Goal: Transaction & Acquisition: Purchase product/service

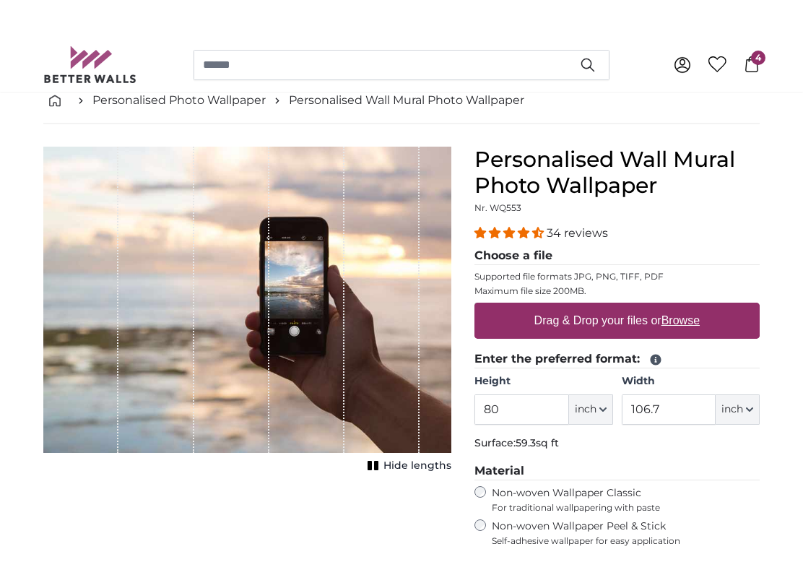
scroll to position [41, 0]
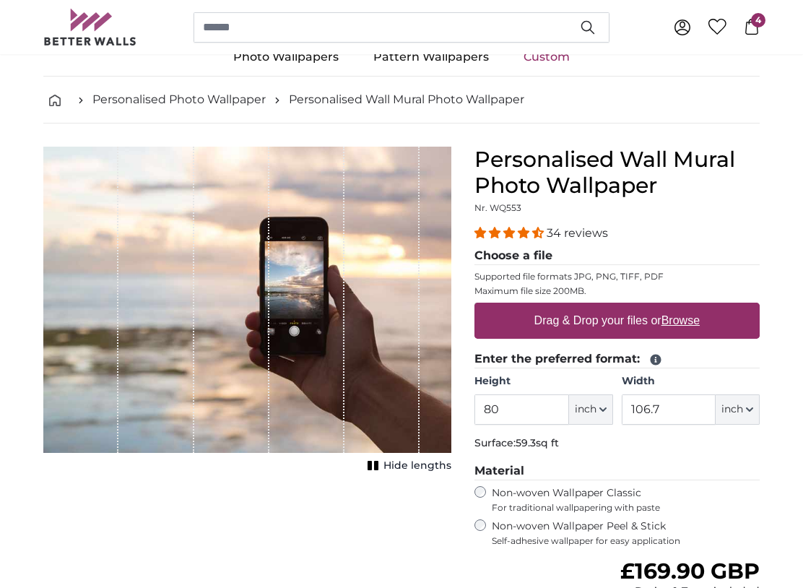
click at [690, 321] on u "Browse" at bounding box center [680, 320] width 38 height 12
click at [690, 307] on input "Drag & Drop your files or Browse" at bounding box center [616, 305] width 285 height 4
type input "**********"
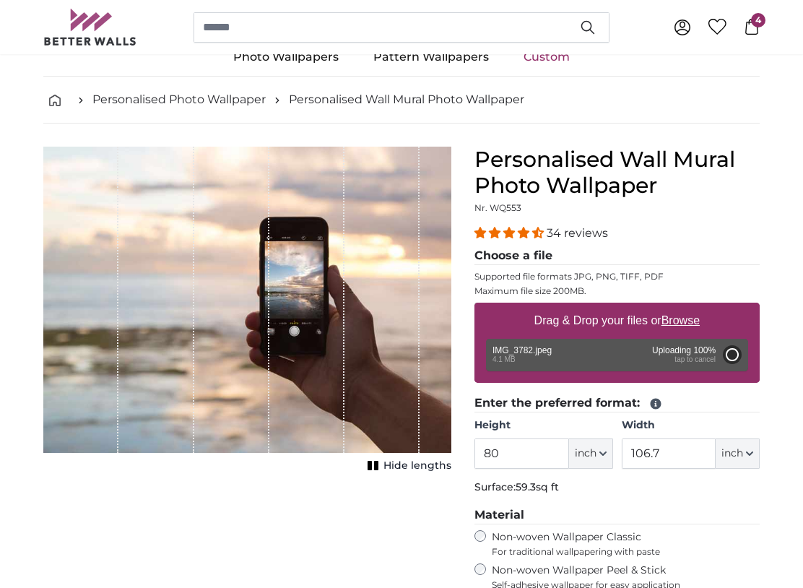
type input "60"
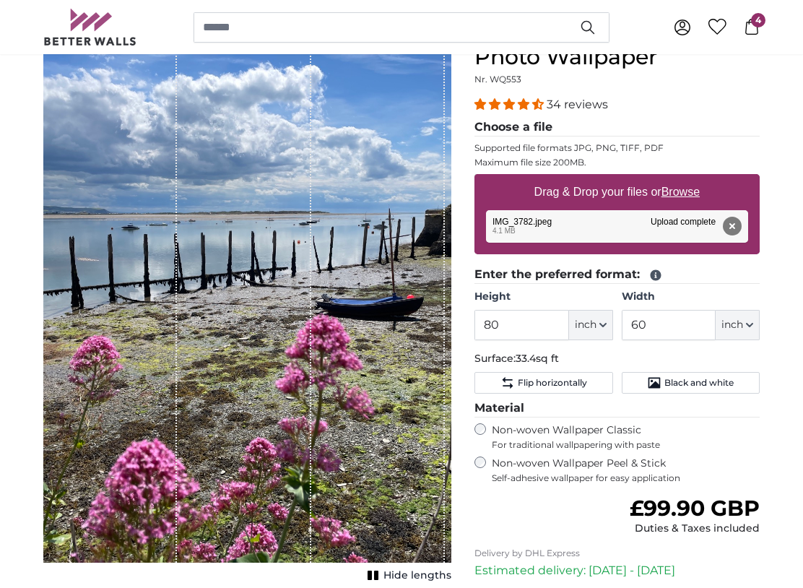
scroll to position [178, 0]
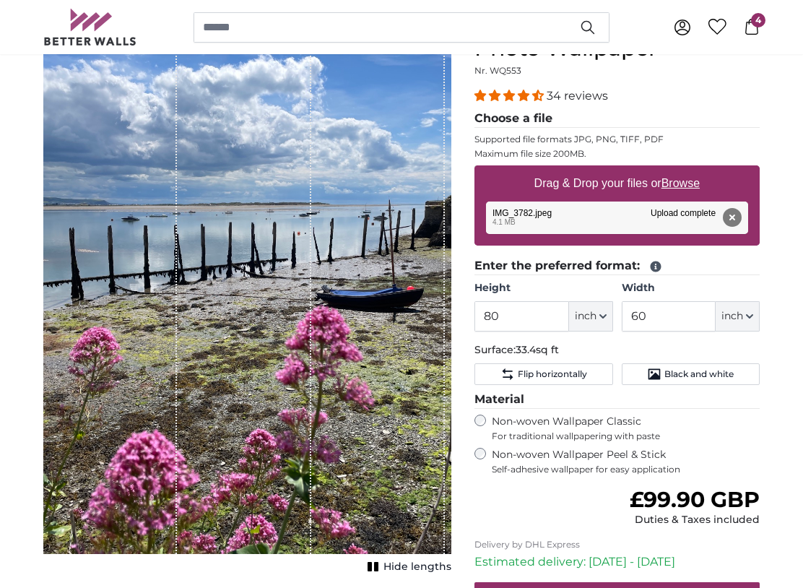
click at [593, 313] on span "inch" at bounding box center [586, 317] width 22 height 14
click at [592, 360] on link "Centimeter (cm)" at bounding box center [590, 355] width 127 height 26
type input "203.2"
type input "152.4"
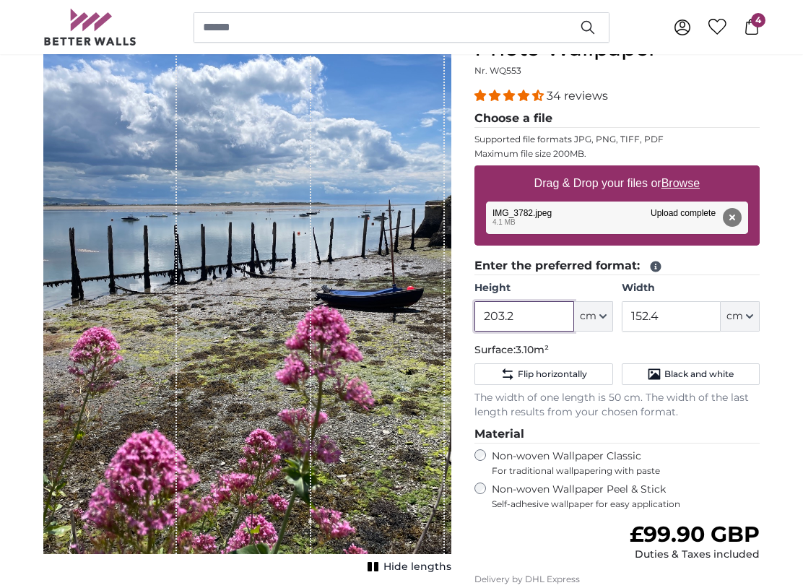
click at [542, 319] on input "203.2" at bounding box center [523, 316] width 99 height 30
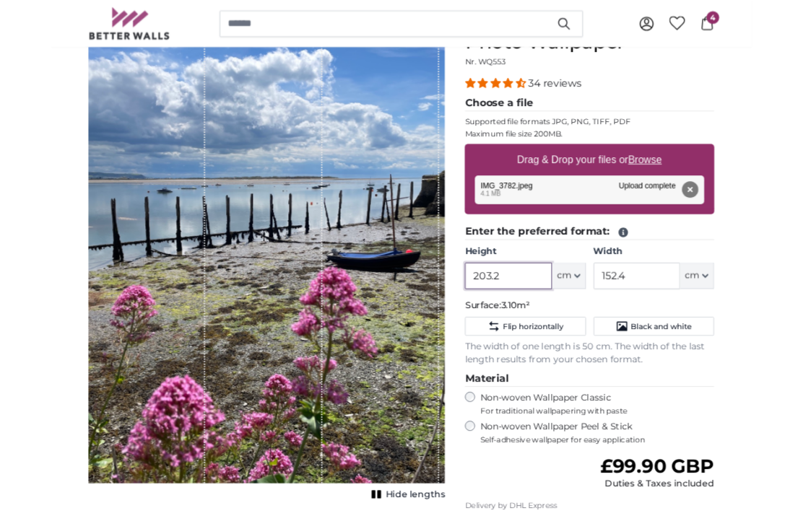
scroll to position [178, 0]
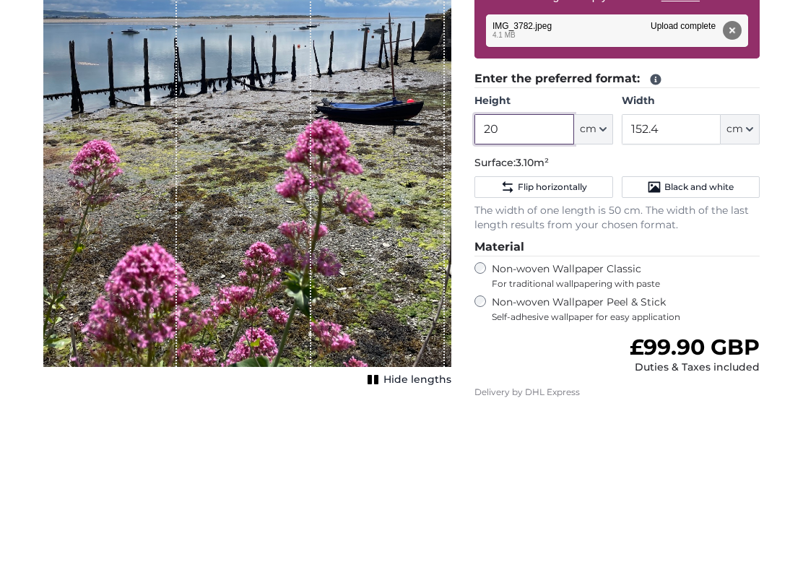
type input "2"
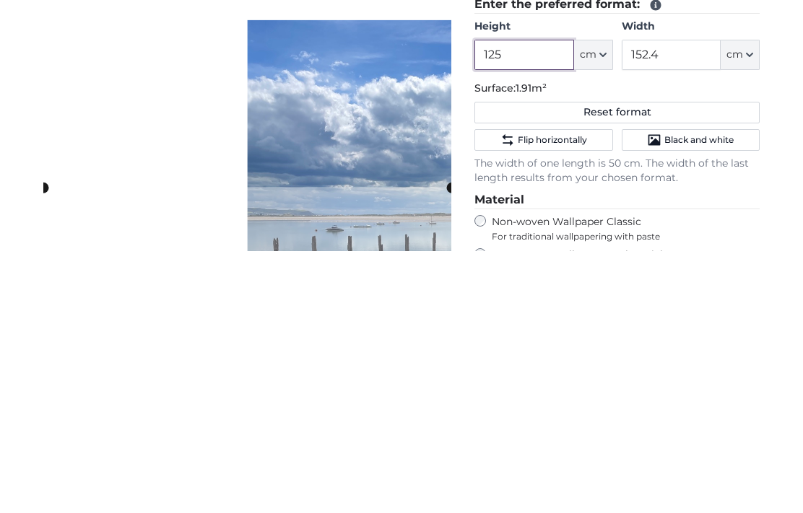
type input "125"
click at [676, 302] on input "152.4" at bounding box center [671, 317] width 99 height 30
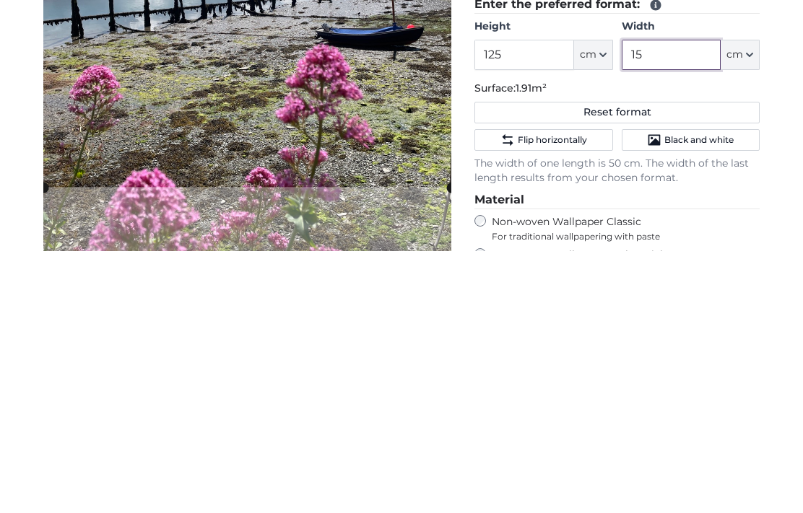
type input "1"
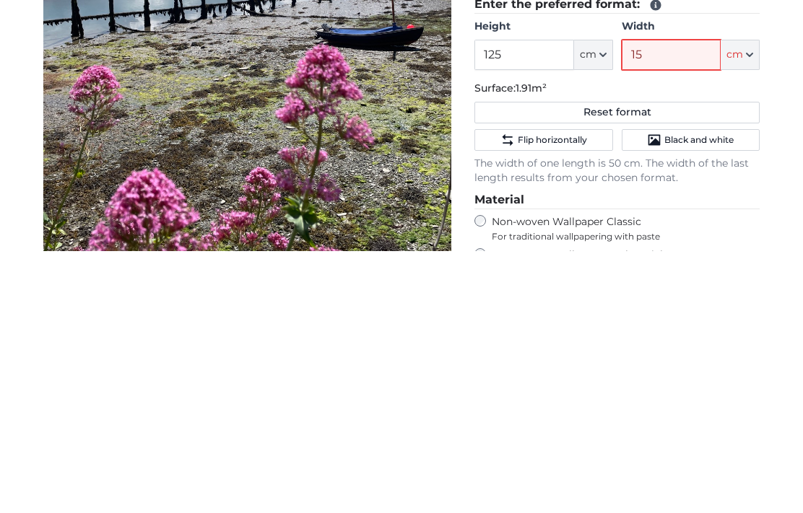
type input "150"
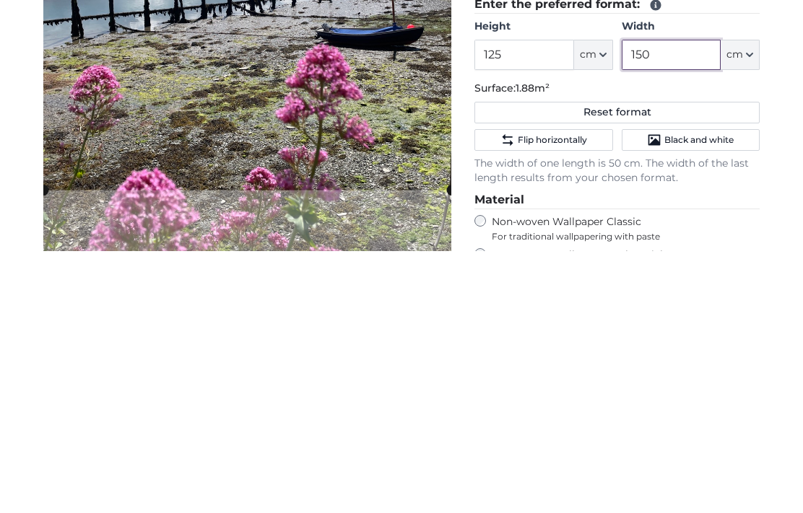
type input "150"
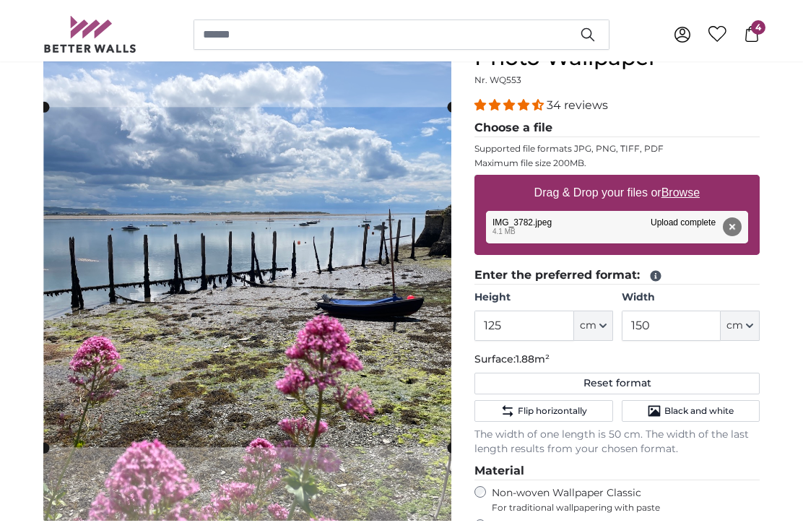
scroll to position [162, 0]
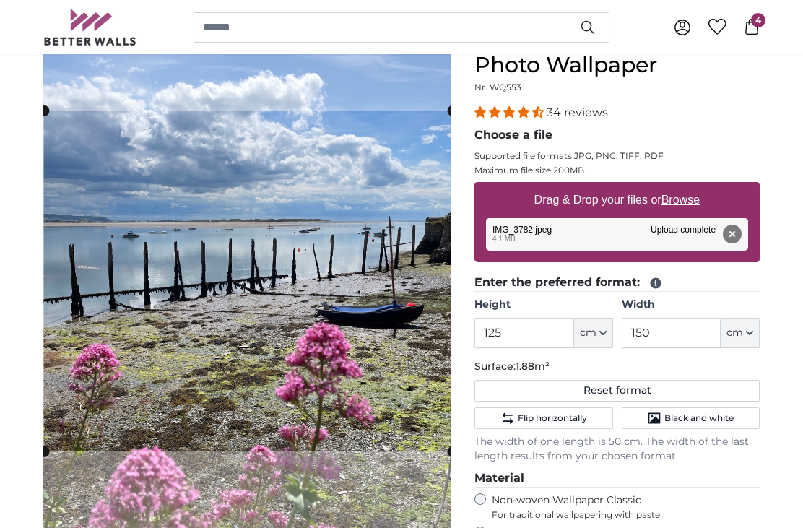
click at [396, 381] on cropper-handle at bounding box center [248, 280] width 408 height 340
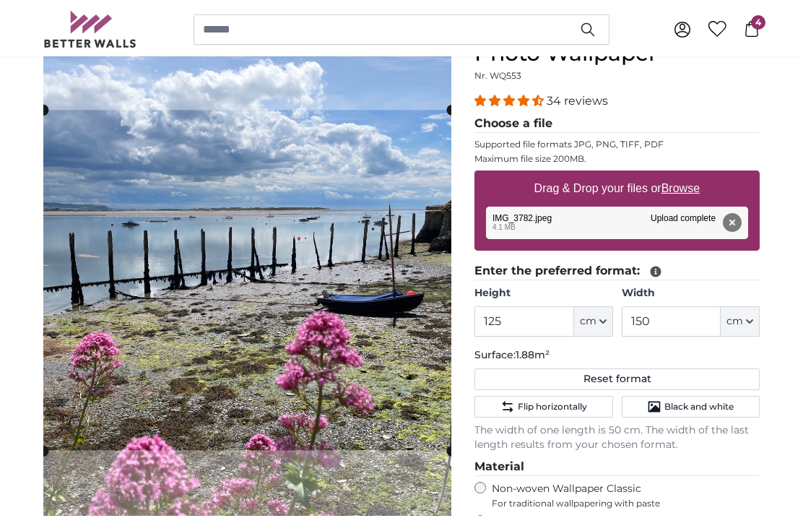
scroll to position [172, 0]
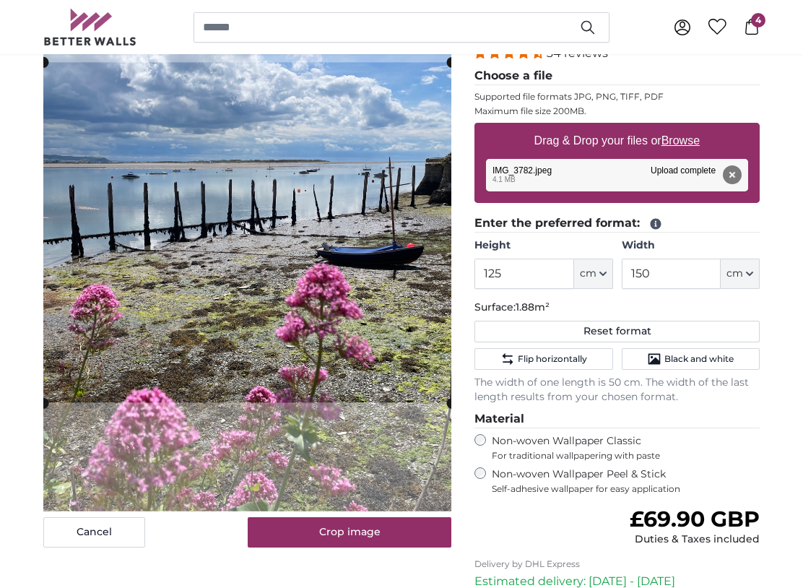
click at [370, 537] on button "Crop image" at bounding box center [350, 533] width 204 height 30
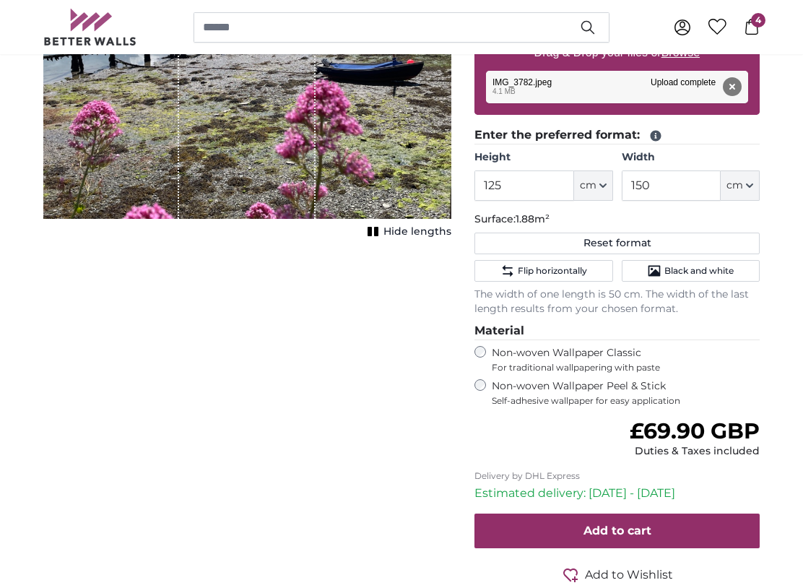
scroll to position [309, 0]
click at [566, 395] on span "Self-adhesive wallpaper for easy application" at bounding box center [626, 401] width 268 height 12
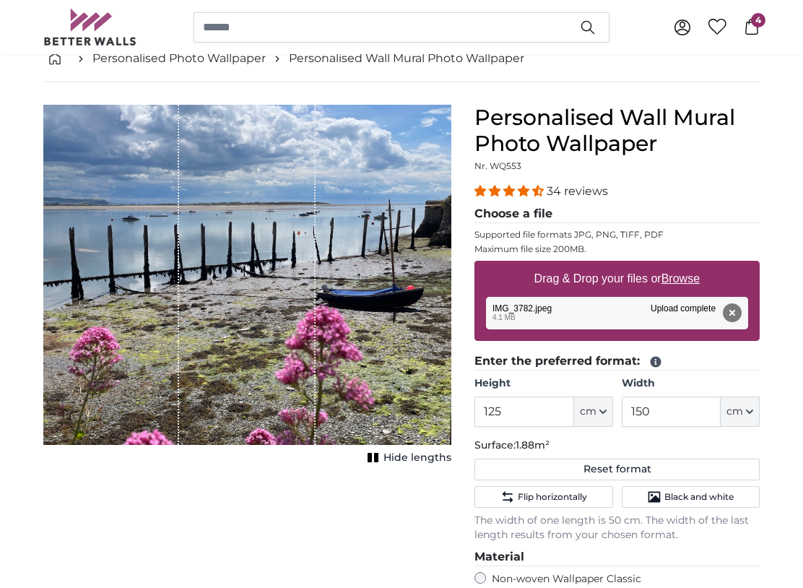
scroll to position [83, 0]
click at [738, 314] on button "Remove" at bounding box center [732, 312] width 19 height 19
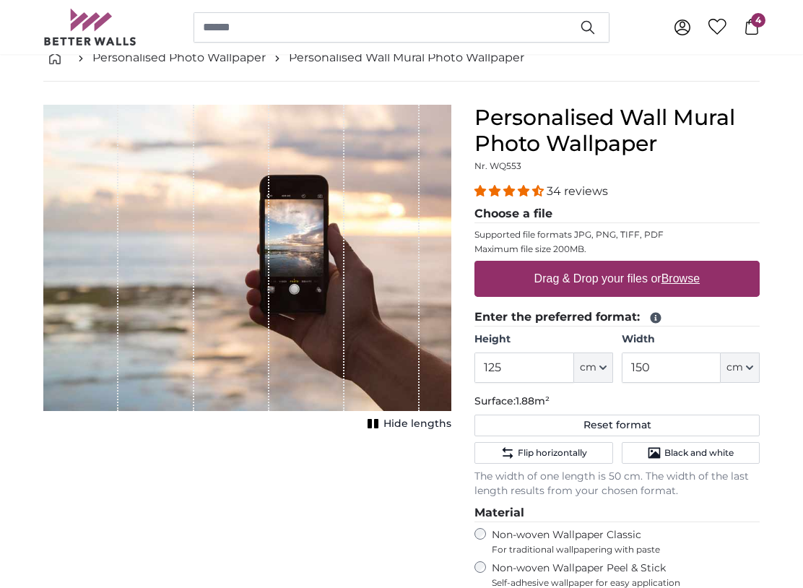
click at [660, 279] on label "Drag & Drop your files or Browse" at bounding box center [617, 278] width 177 height 29
click at [660, 265] on input "Drag & Drop your files or Browse" at bounding box center [616, 263] width 285 height 4
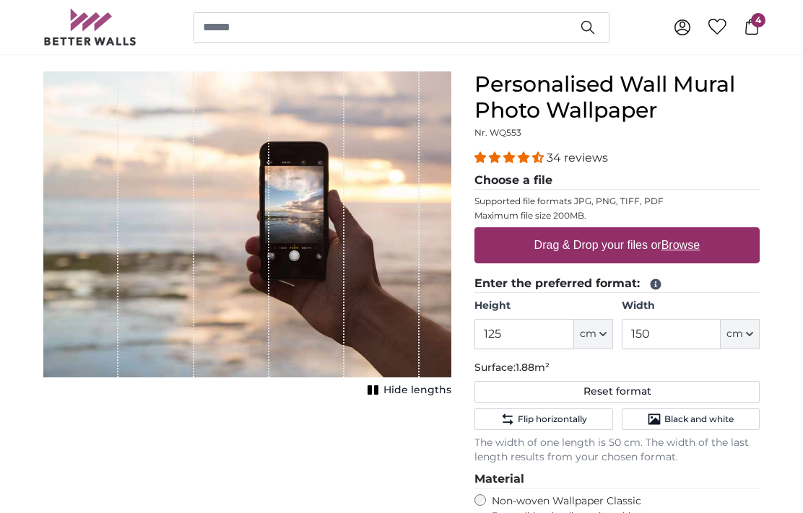
scroll to position [112, 0]
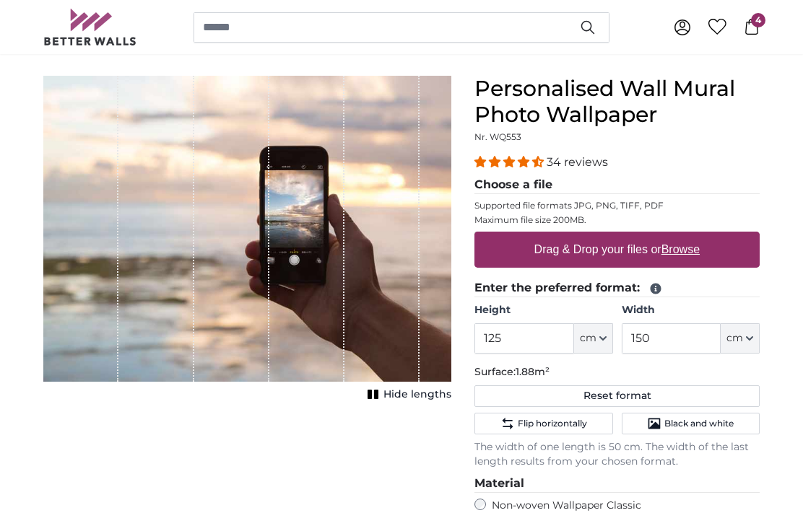
click at [706, 248] on label "Drag & Drop your files or Browse" at bounding box center [617, 249] width 177 height 29
click at [708, 236] on input "Drag & Drop your files or Browse" at bounding box center [616, 234] width 285 height 4
type input "**********"
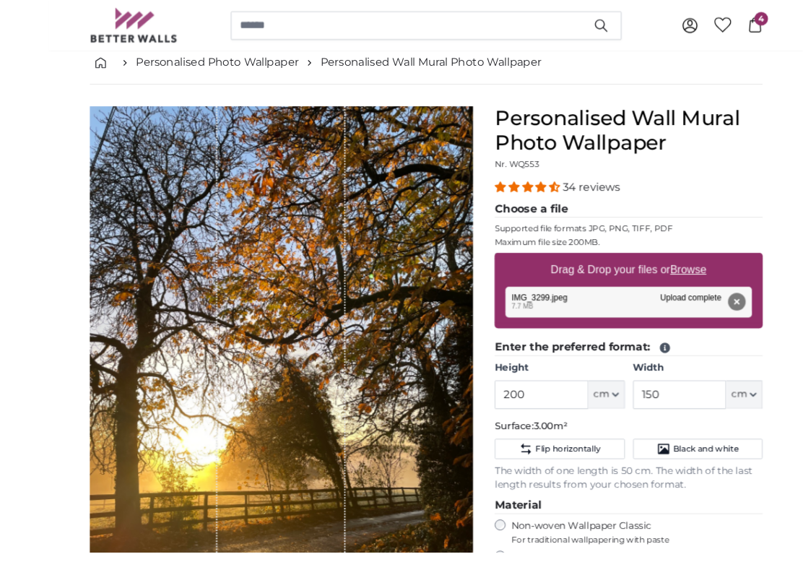
scroll to position [144, 0]
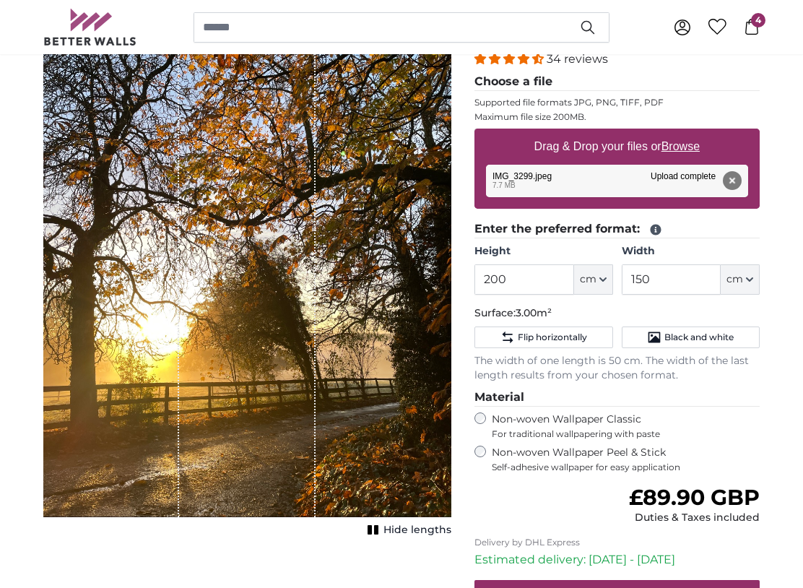
click at [415, 531] on span "Hide lengths" at bounding box center [417, 531] width 68 height 14
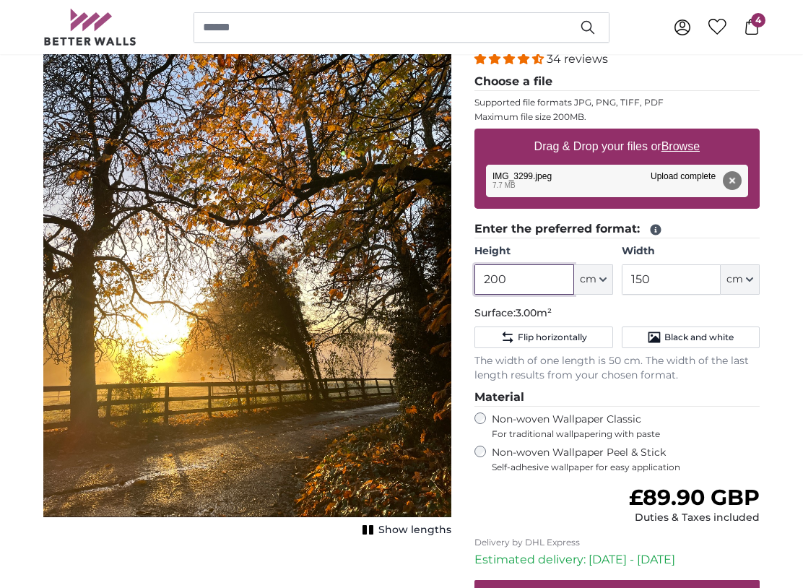
click at [530, 283] on input "200" at bounding box center [523, 279] width 99 height 30
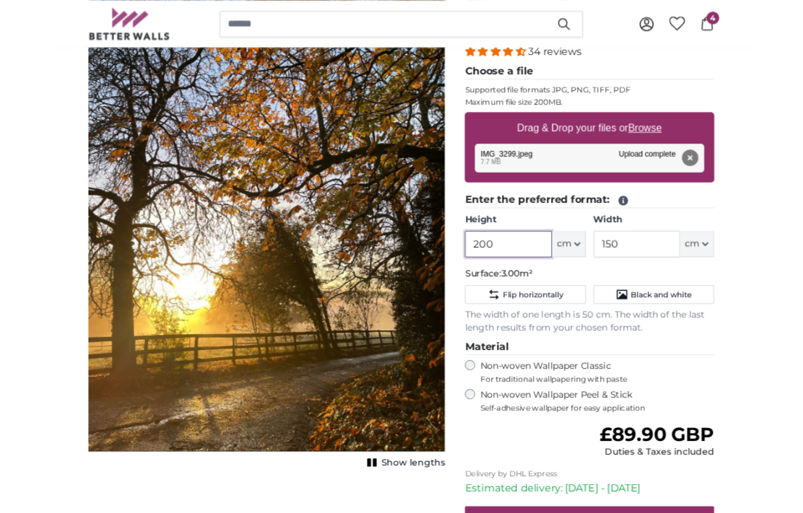
scroll to position [214, 0]
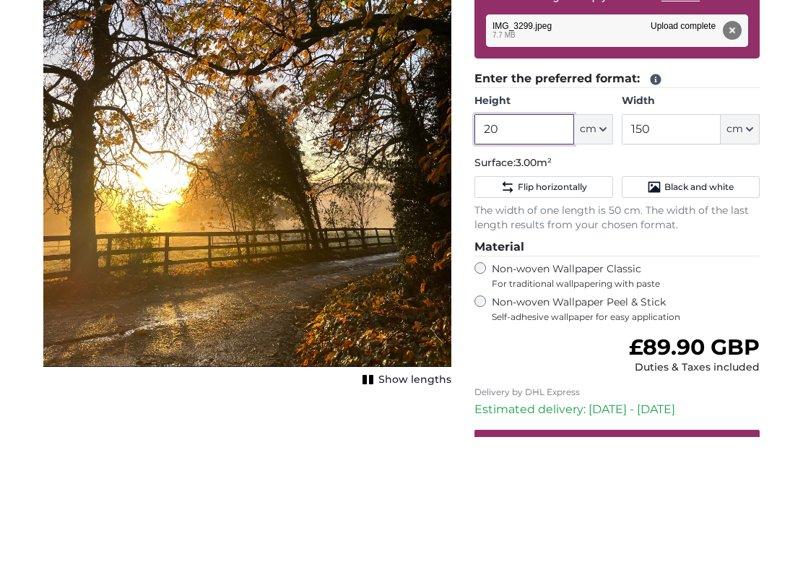
type input "2"
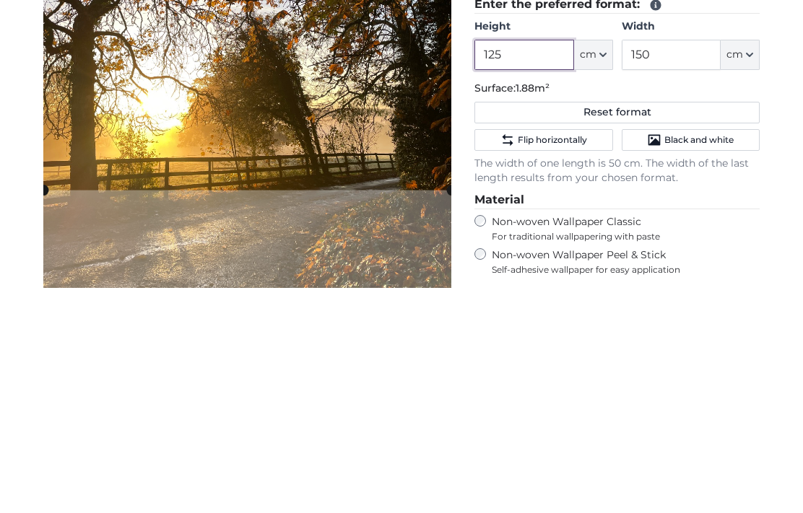
type input "125"
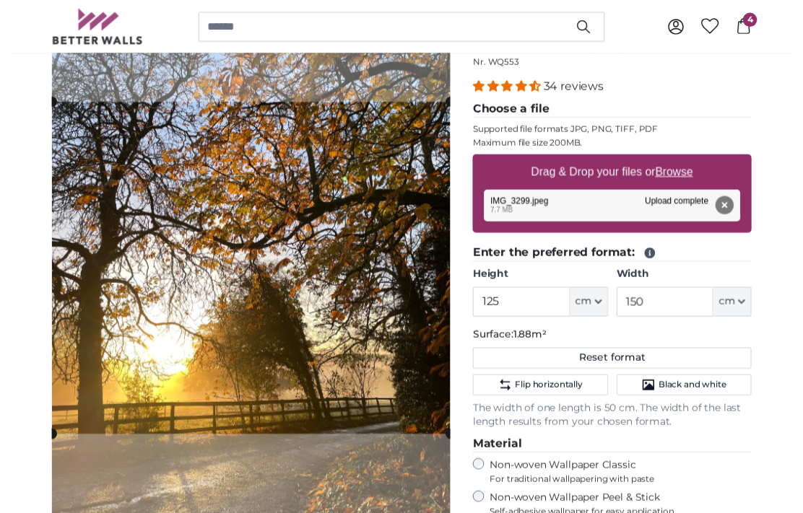
scroll to position [195, 0]
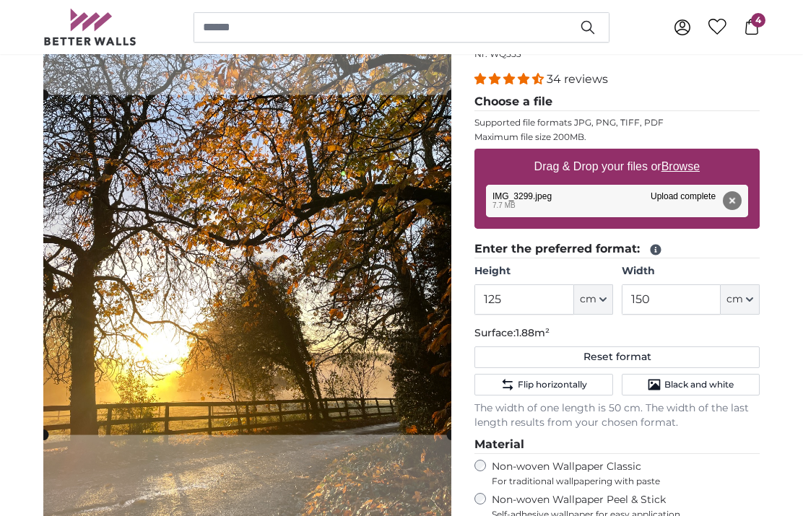
click at [317, 464] on img at bounding box center [247, 265] width 408 height 544
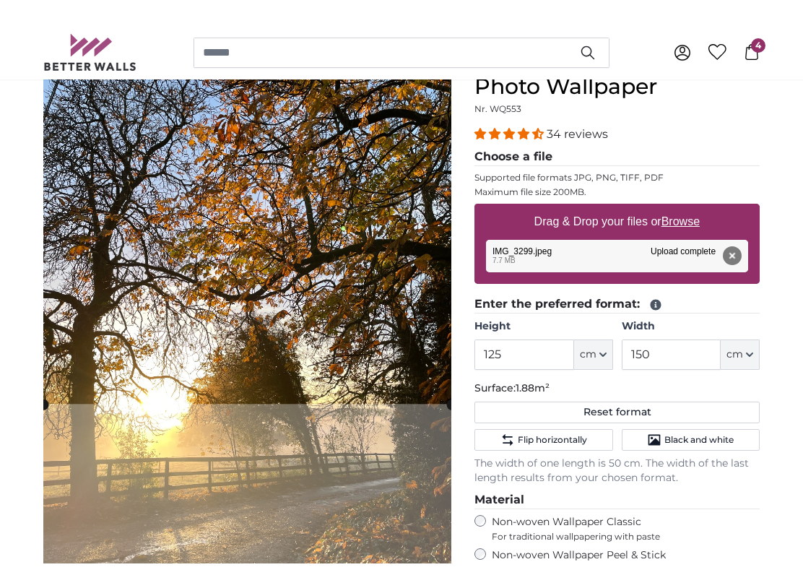
scroll to position [121, 0]
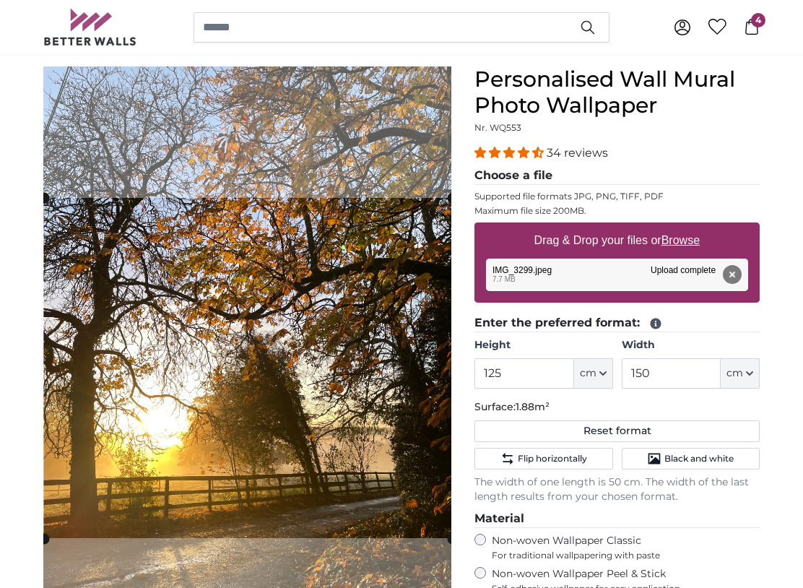
click at [344, 399] on cropper-handle at bounding box center [248, 368] width 408 height 340
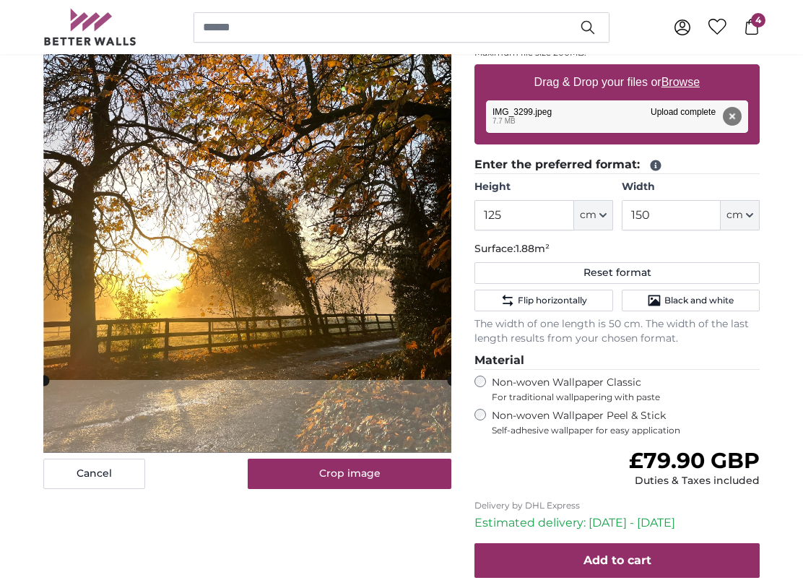
click at [394, 474] on button "Crop image" at bounding box center [350, 474] width 204 height 30
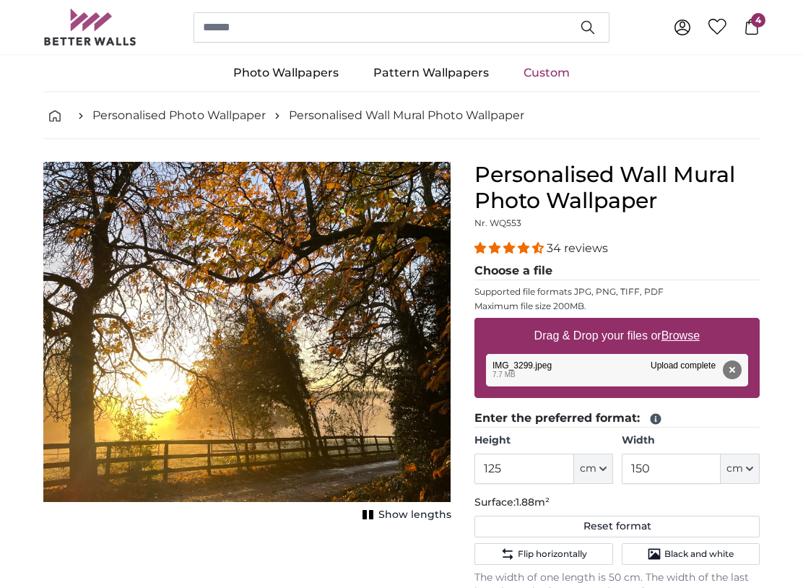
scroll to position [32, 0]
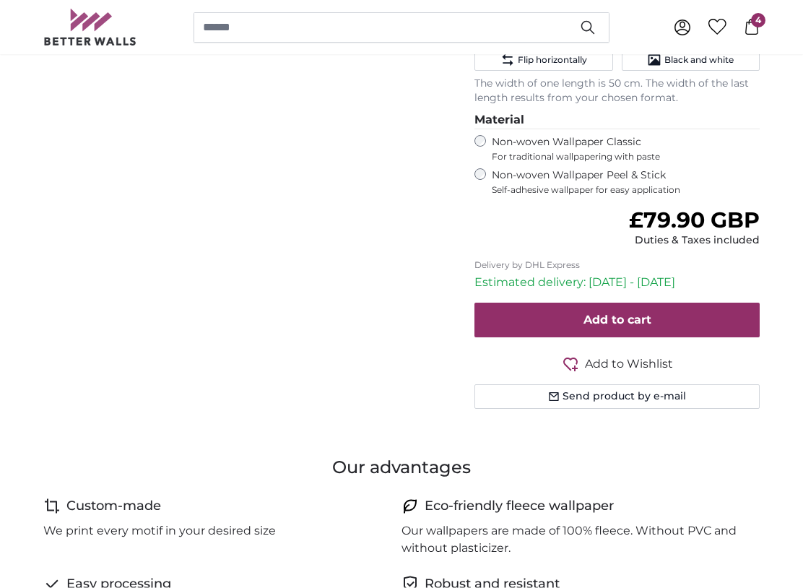
click at [723, 311] on button "Add to cart" at bounding box center [616, 320] width 285 height 35
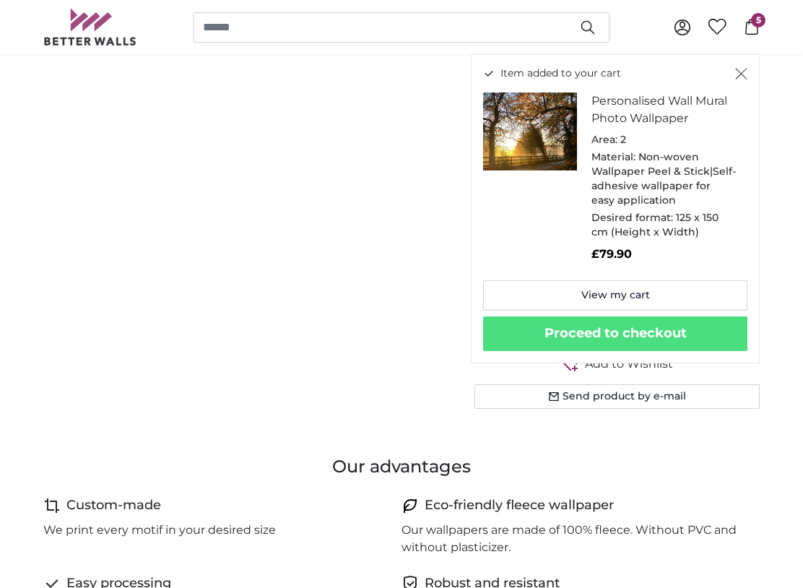
click at [745, 73] on icon "Close" at bounding box center [741, 74] width 12 height 12
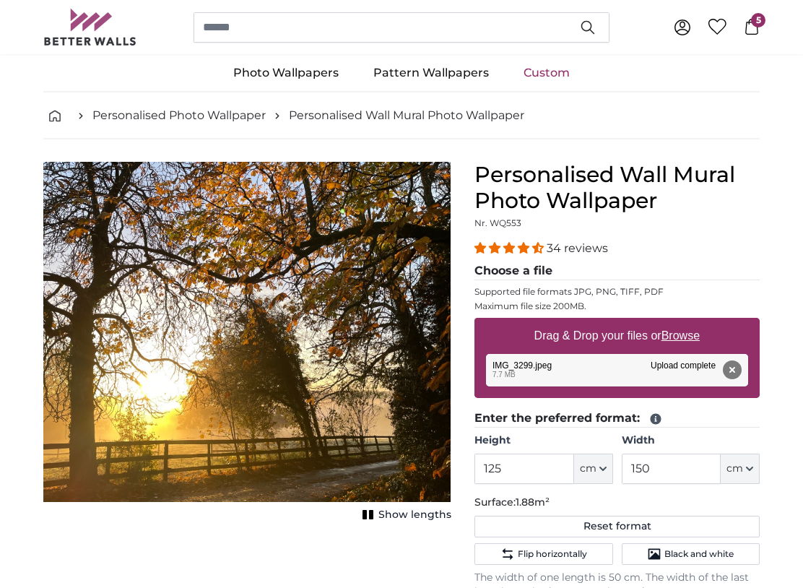
scroll to position [34, 0]
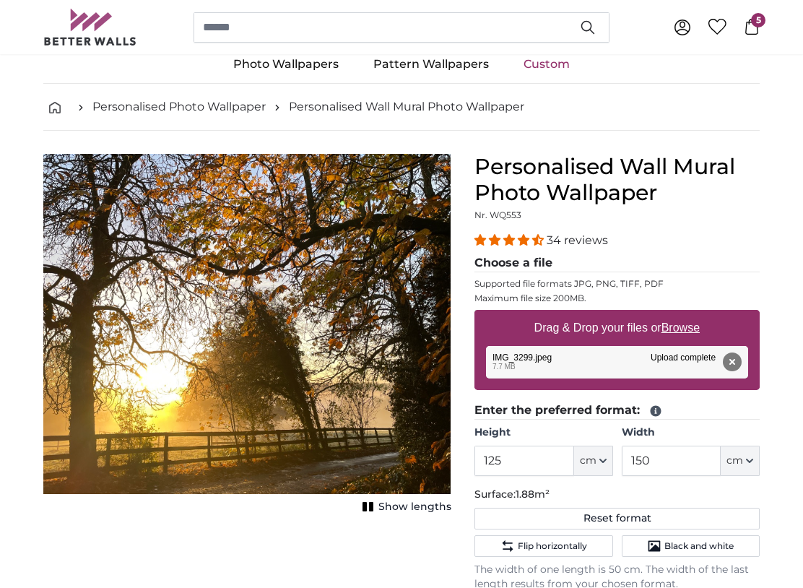
click at [731, 364] on button "Remove" at bounding box center [732, 361] width 19 height 19
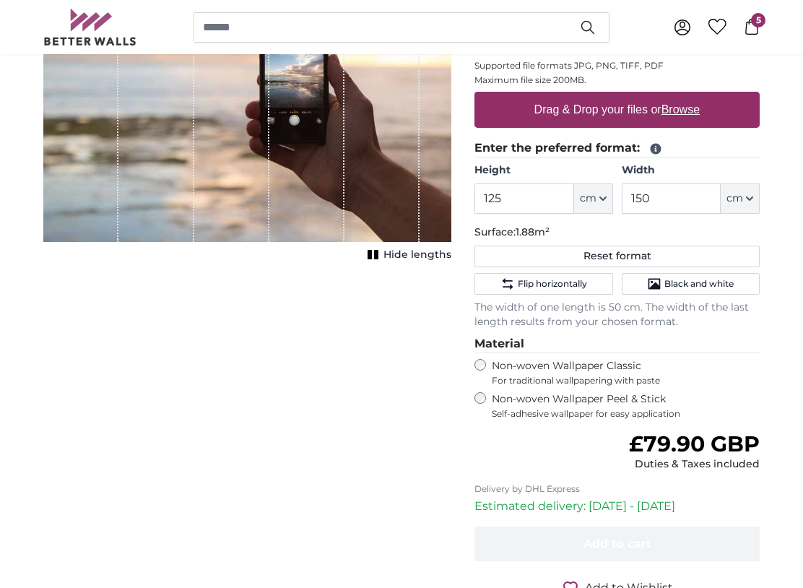
scroll to position [250, 0]
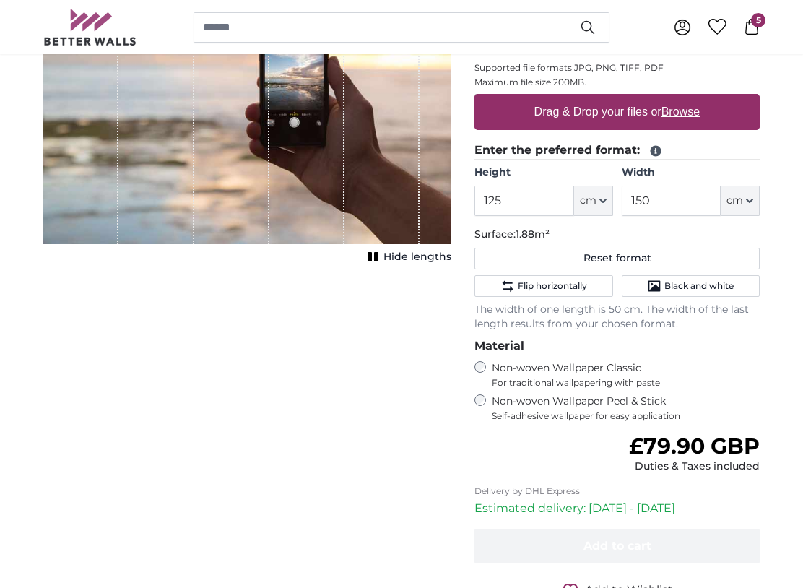
click at [685, 116] on u "Browse" at bounding box center [680, 111] width 38 height 12
click at [685, 98] on input "Drag & Drop your files or Browse" at bounding box center [616, 96] width 285 height 4
type input "**********"
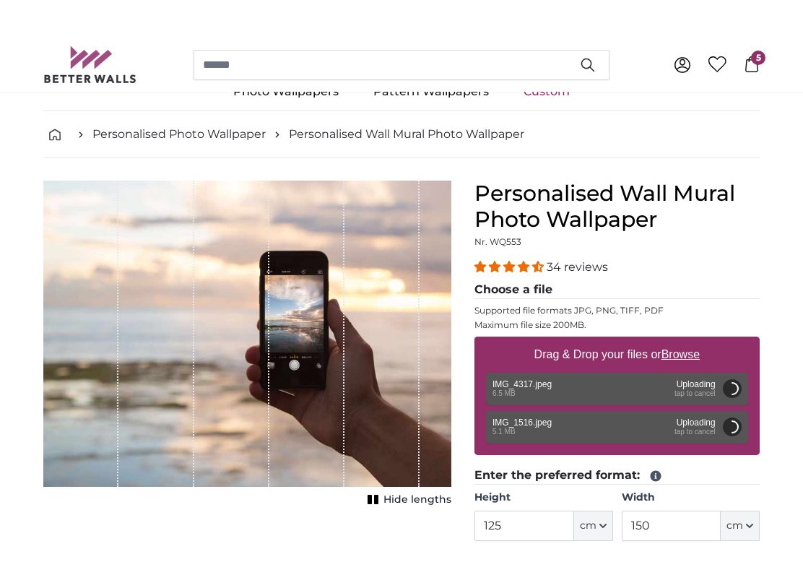
scroll to position [27, 0]
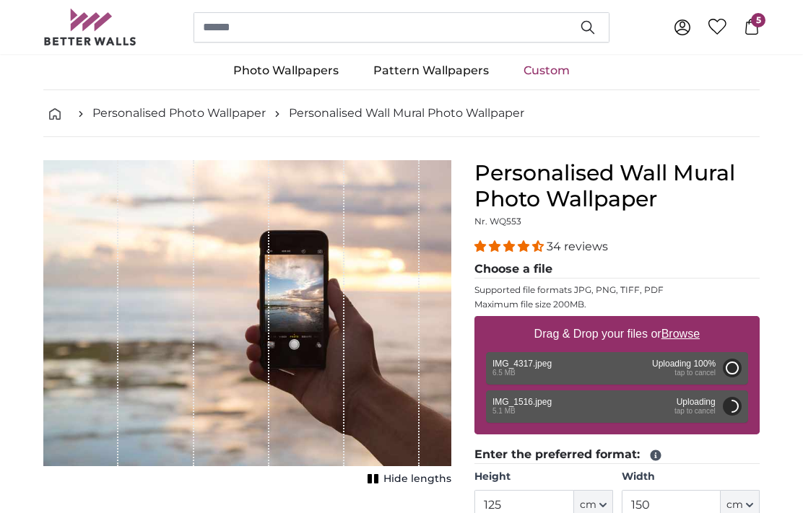
type input "200"
type input "266"
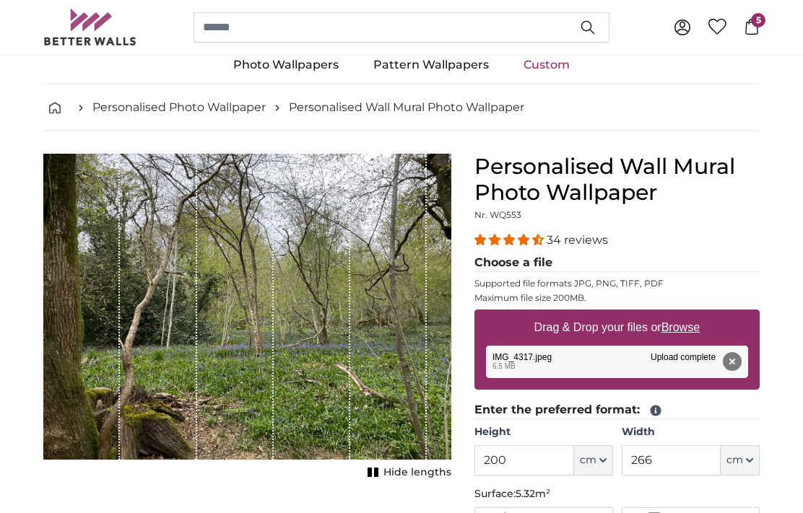
scroll to position [32, 0]
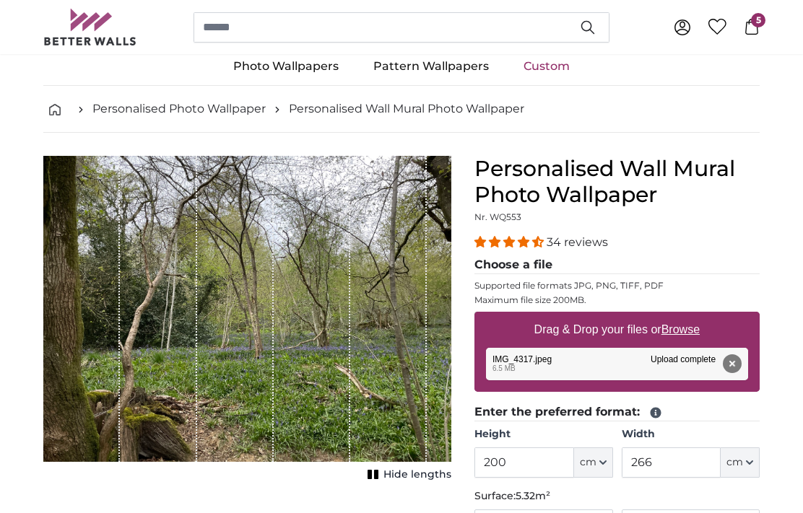
click at [732, 361] on button "Remove" at bounding box center [732, 364] width 19 height 19
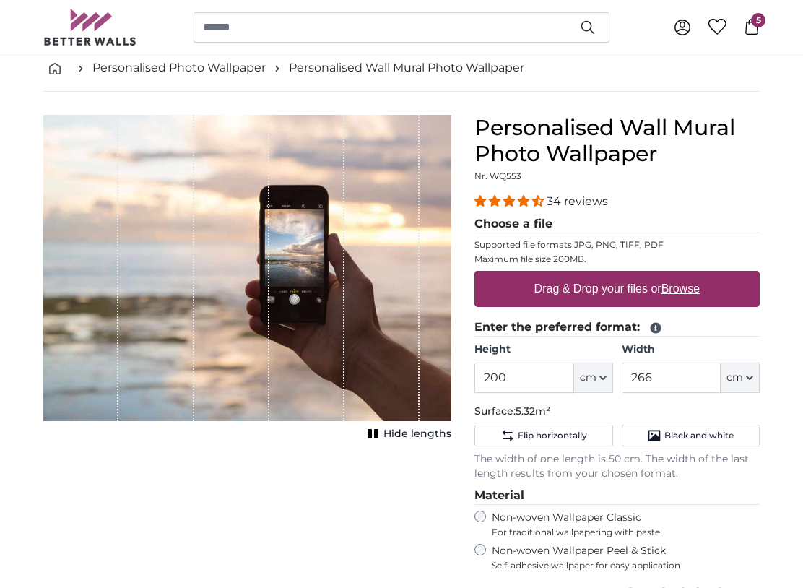
scroll to position [71, 0]
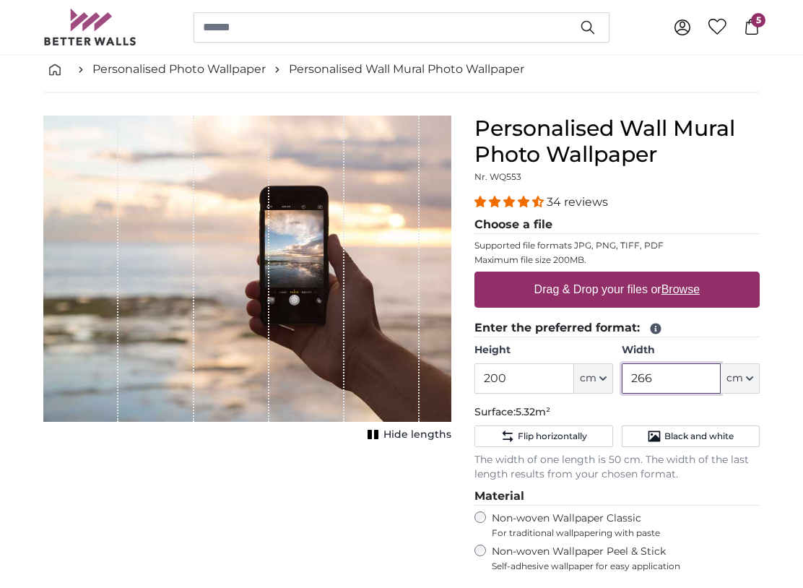
click at [691, 383] on input "266" at bounding box center [671, 379] width 99 height 30
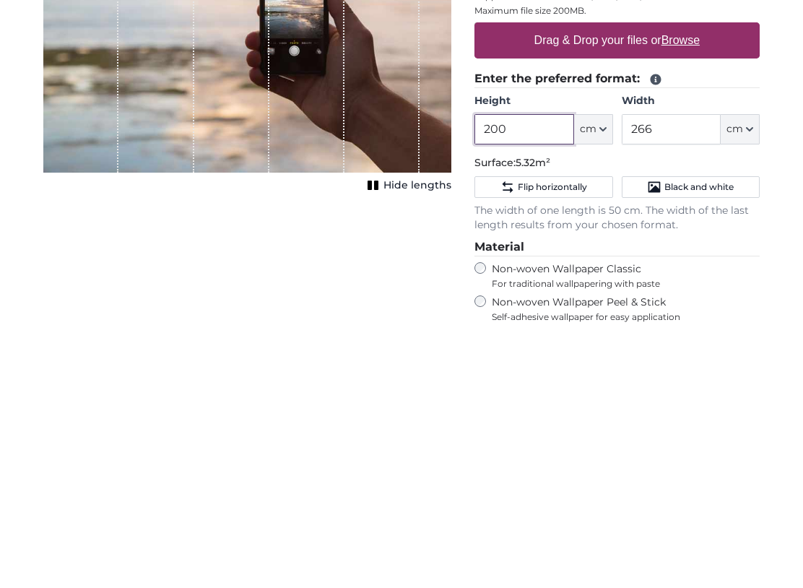
click at [552, 364] on input "200" at bounding box center [523, 379] width 99 height 30
type input "2"
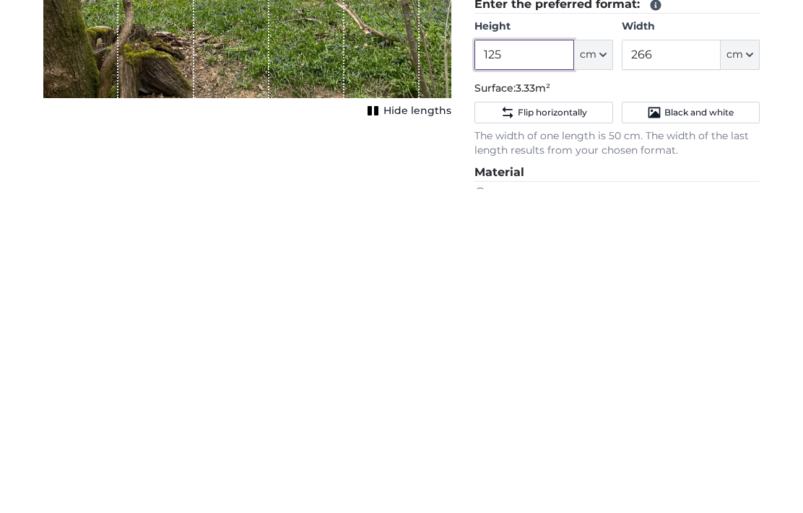
type input "125"
click at [680, 364] on input "266" at bounding box center [671, 379] width 99 height 30
type input "2"
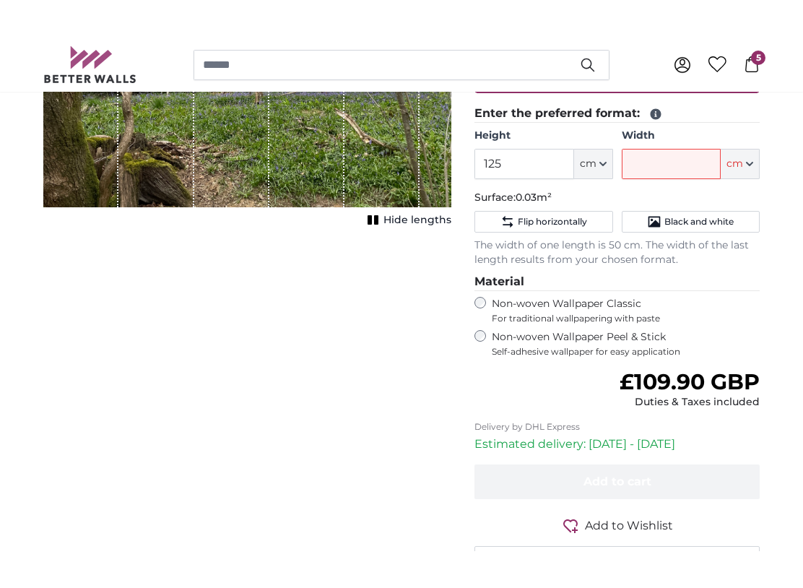
scroll to position [324, 0]
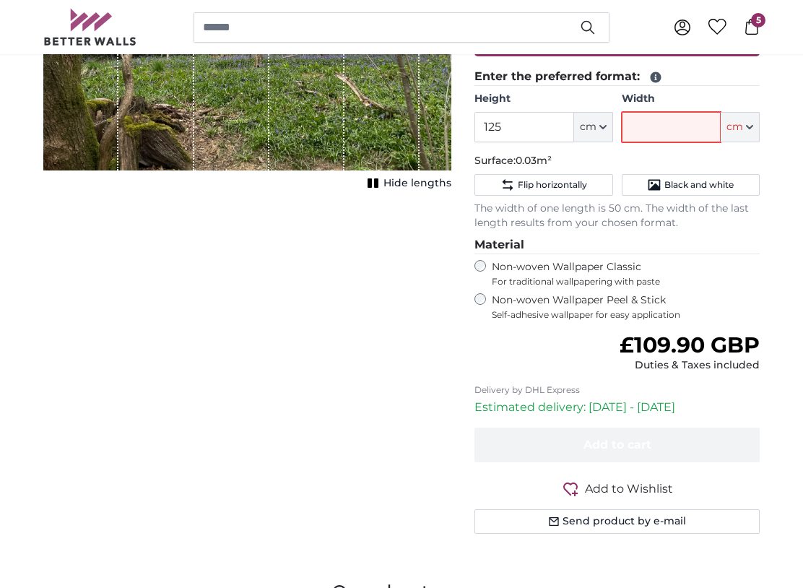
click at [656, 123] on input "Width" at bounding box center [671, 127] width 99 height 30
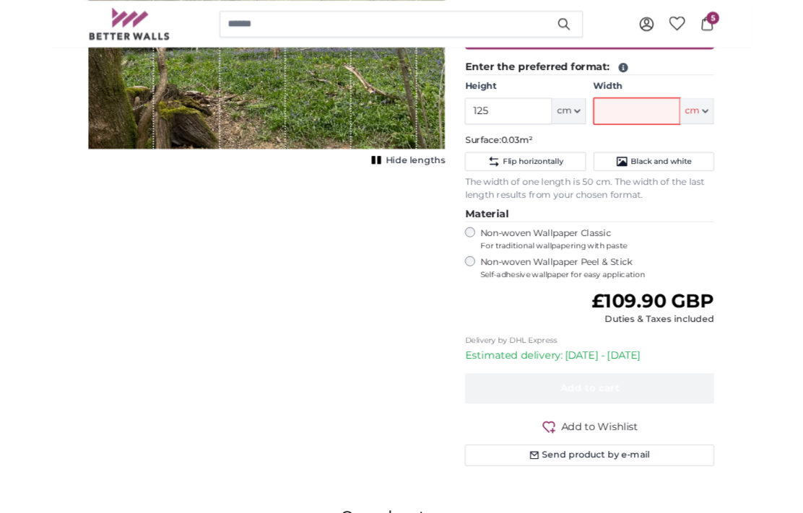
scroll to position [323, 0]
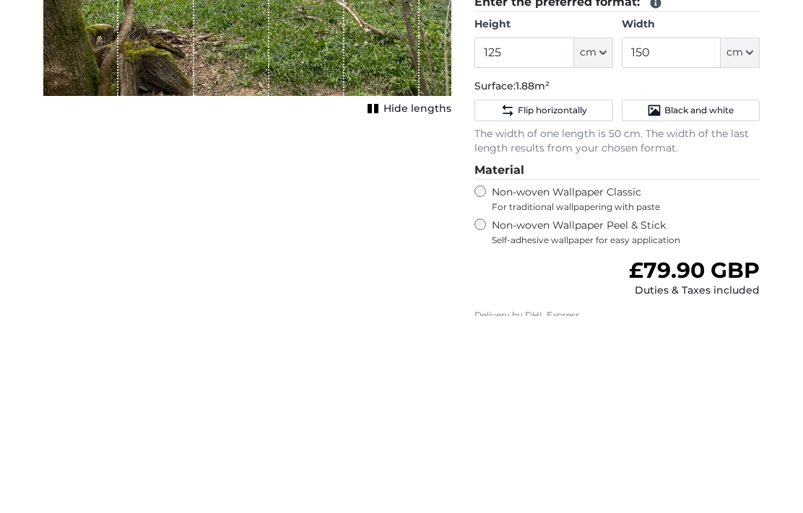
scroll to position [197, 0]
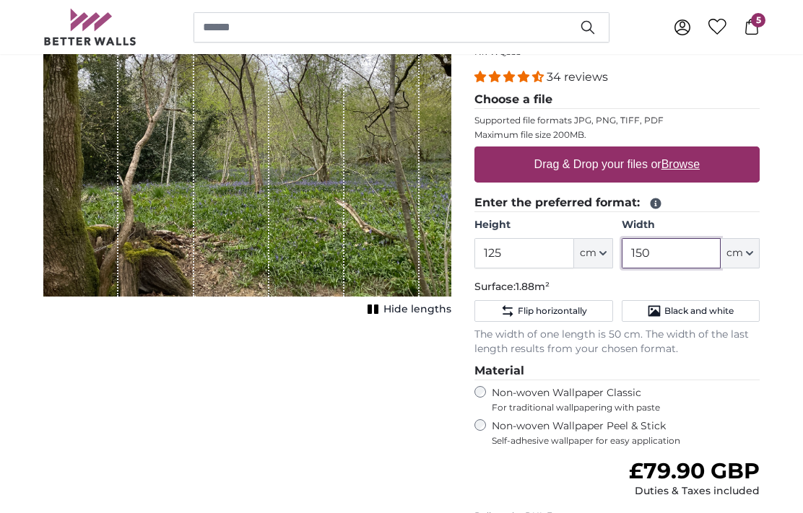
type input "150"
click at [685, 162] on u "Browse" at bounding box center [680, 164] width 38 height 12
click at [685, 151] on input "Drag & Drop your files or Browse" at bounding box center [616, 149] width 285 height 4
type input "**********"
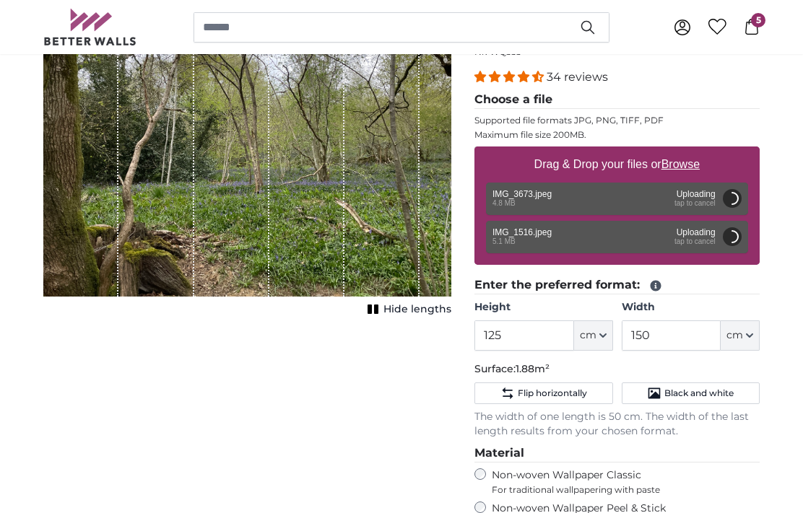
click at [707, 196] on div "Remove Retry Remove Upload Cancel Retry Remove IMG_3673.jpeg edit 4.8 MB Upload…" at bounding box center [617, 199] width 262 height 32
click at [702, 201] on div "Remove Retry Remove Upload Cancel Retry Remove IMG_3673.jpeg edit 4.8 MB Upload…" at bounding box center [617, 199] width 262 height 32
type input "200"
type input "266"
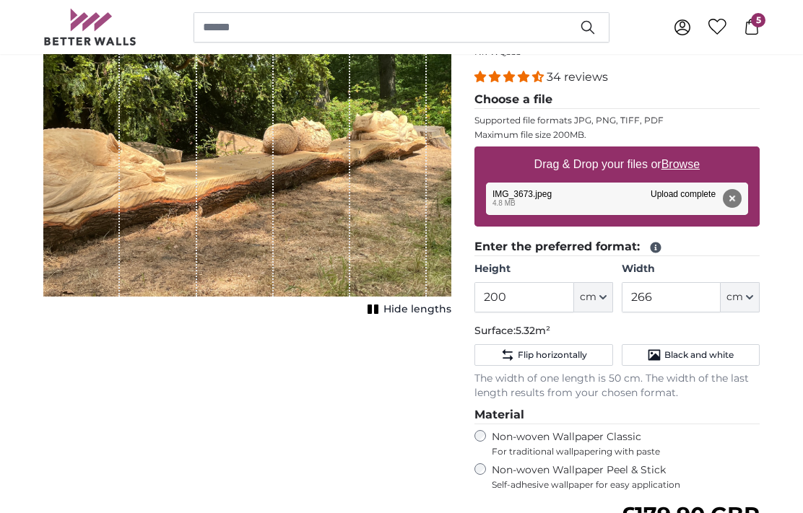
click at [739, 198] on button "Remove" at bounding box center [732, 198] width 19 height 19
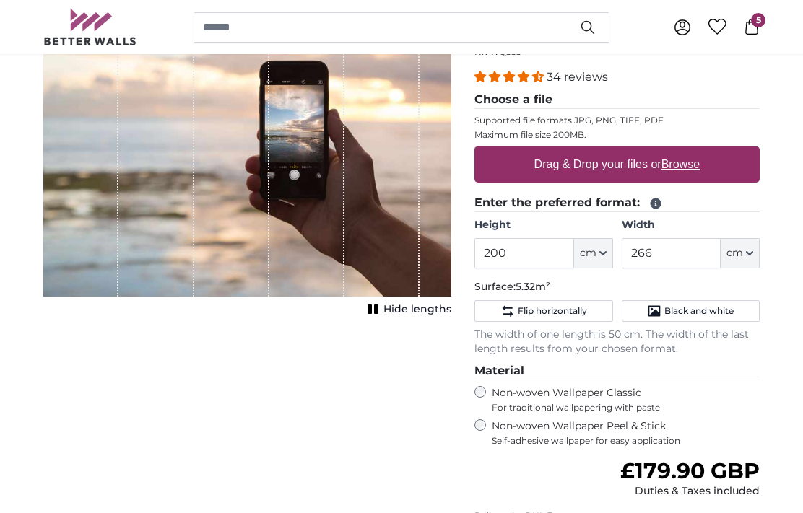
click at [704, 166] on label "Drag & Drop your files or Browse" at bounding box center [617, 164] width 177 height 29
click at [704, 151] on input "Drag & Drop your files or Browse" at bounding box center [616, 149] width 285 height 4
type input "**********"
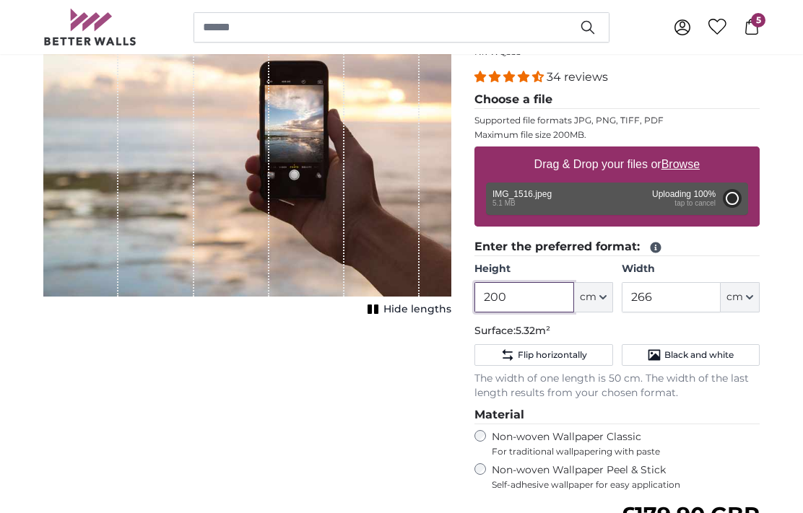
click at [532, 298] on input "200" at bounding box center [523, 297] width 99 height 30
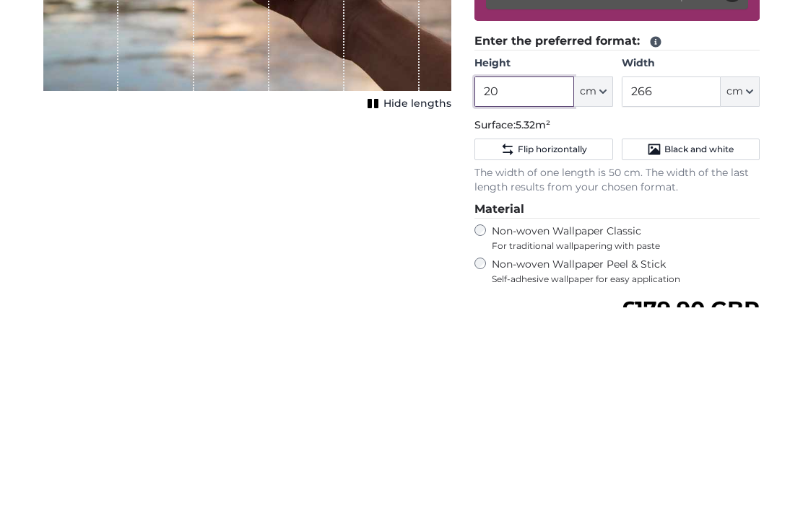
type input "2"
type input "200"
type input "150"
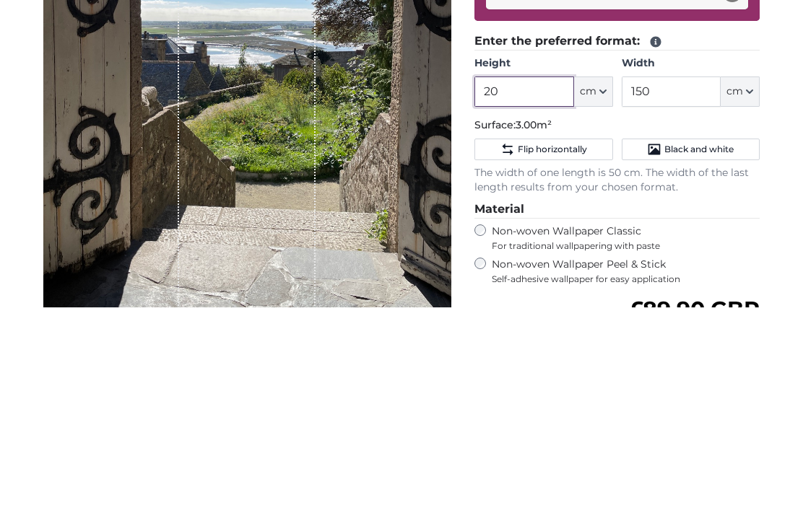
type input "2"
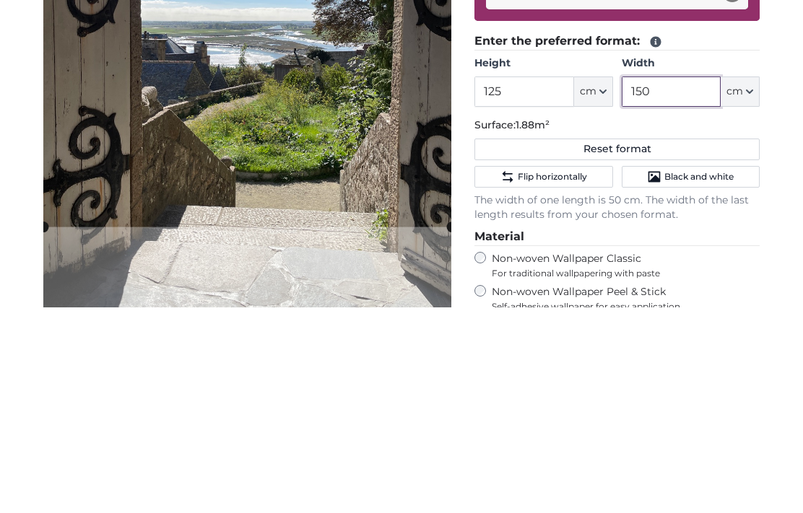
click at [670, 282] on input "150" at bounding box center [671, 297] width 99 height 30
click at [743, 344] on button "Reset format" at bounding box center [616, 355] width 285 height 22
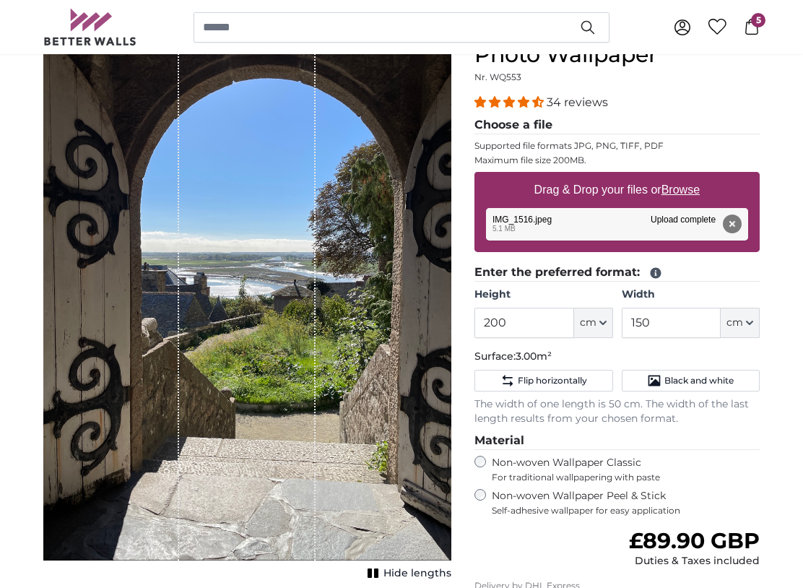
scroll to position [171, 0]
click at [414, 568] on span "Hide lengths" at bounding box center [417, 574] width 68 height 14
click at [523, 326] on input "200" at bounding box center [523, 323] width 99 height 30
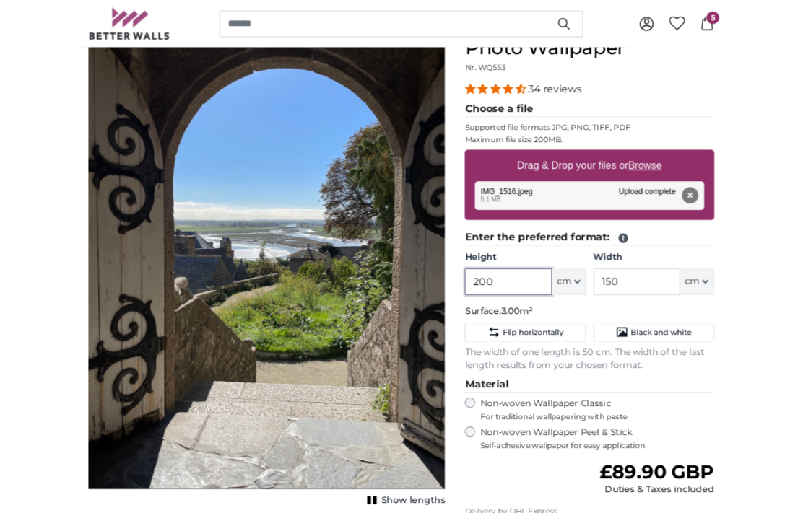
scroll to position [171, 0]
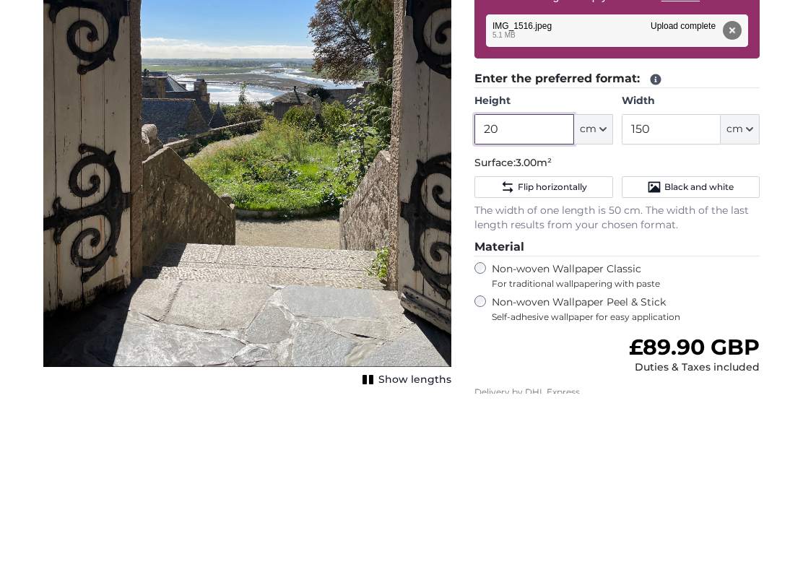
type input "2"
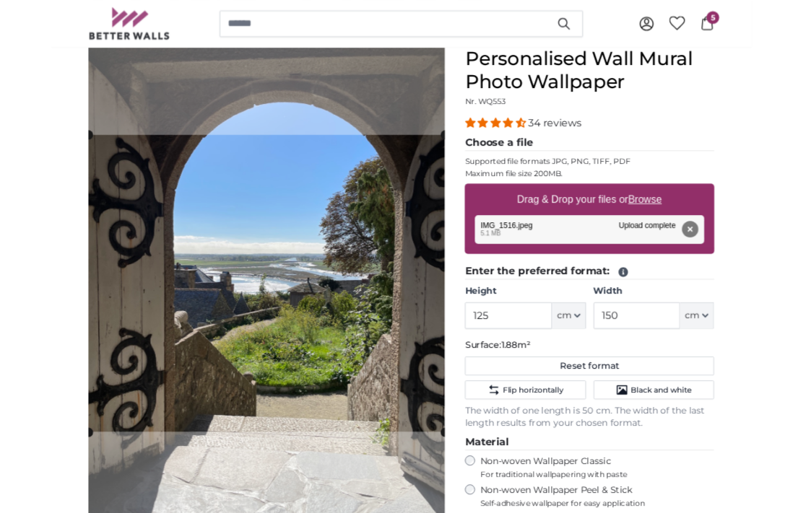
scroll to position [138, 0]
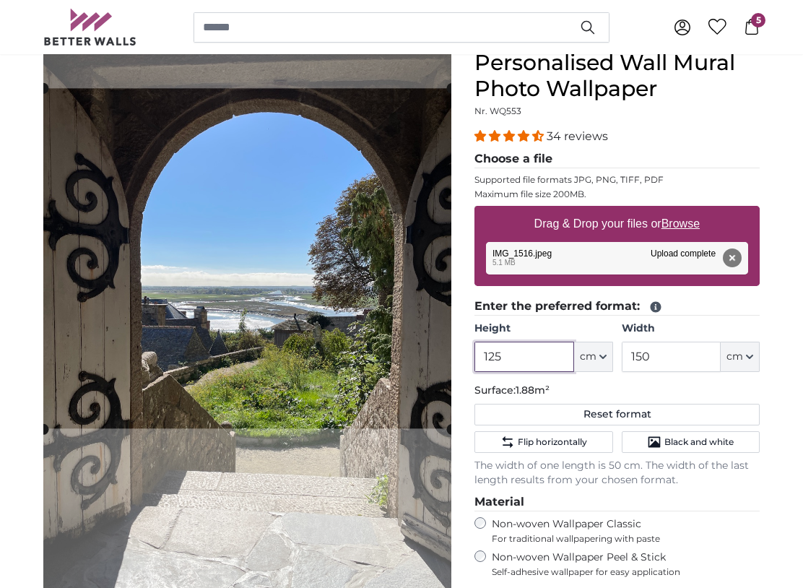
click at [537, 355] on input "125" at bounding box center [523, 357] width 99 height 30
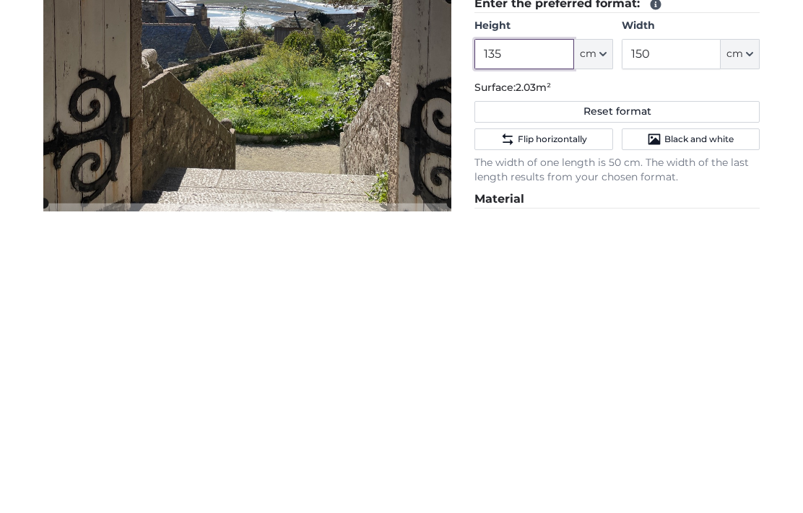
type input "135"
click at [687, 342] on input "150" at bounding box center [671, 357] width 99 height 30
type input "1"
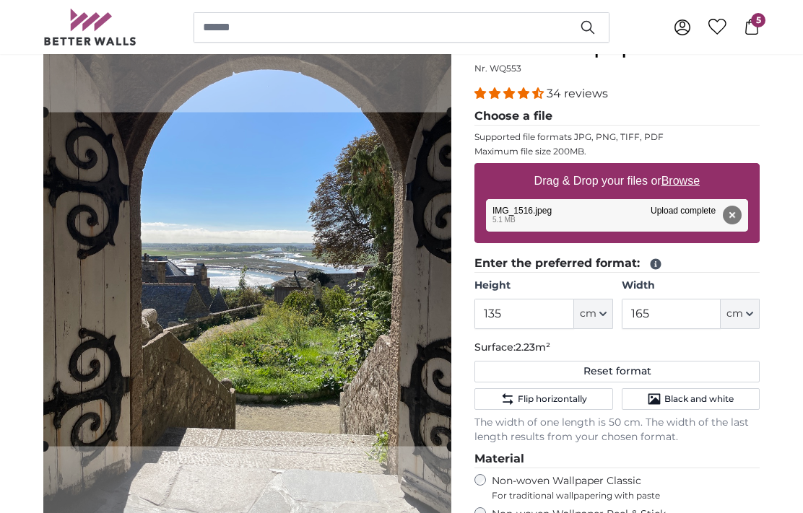
scroll to position [166, 0]
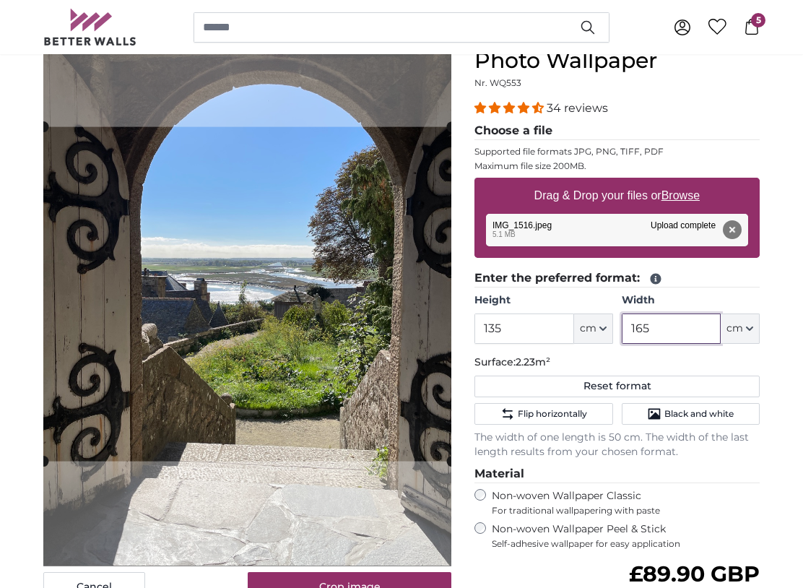
click at [673, 326] on input "165" at bounding box center [671, 328] width 99 height 30
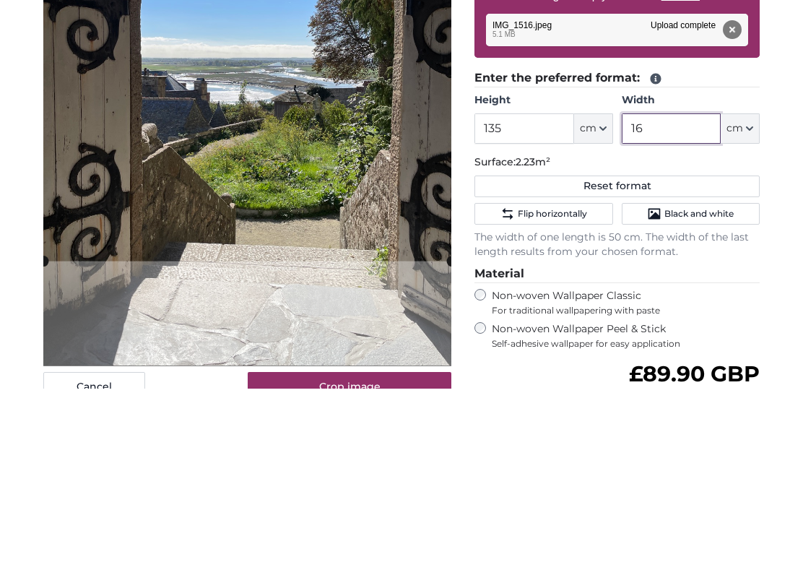
type input "1"
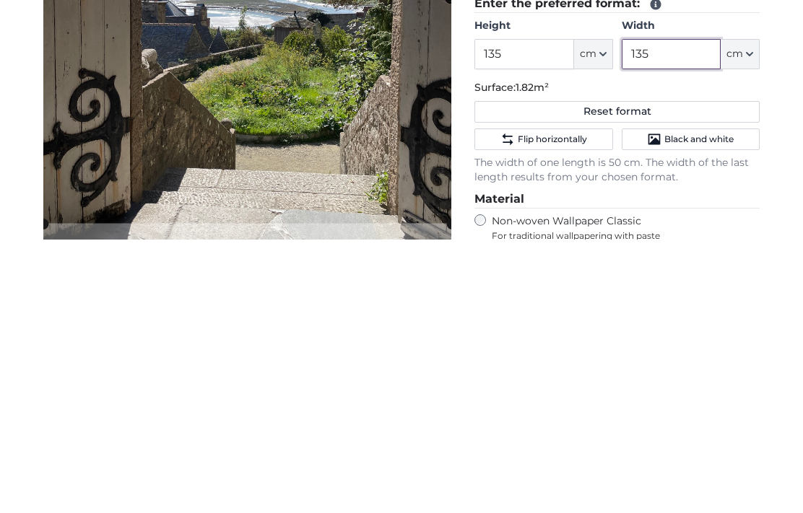
type input "135"
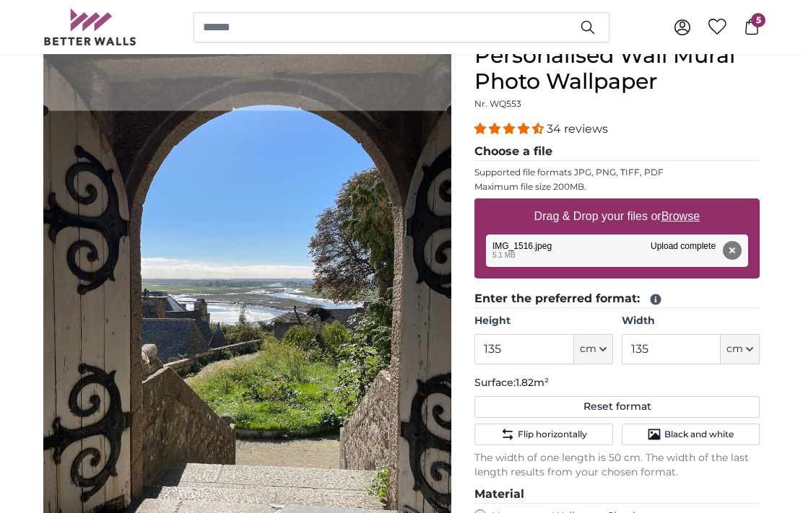
scroll to position [142, 0]
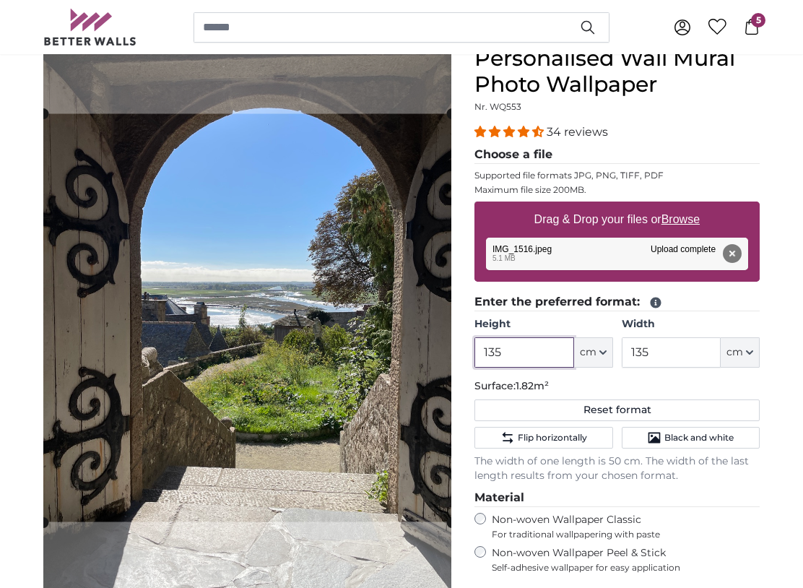
click at [536, 360] on input "135" at bounding box center [523, 352] width 99 height 30
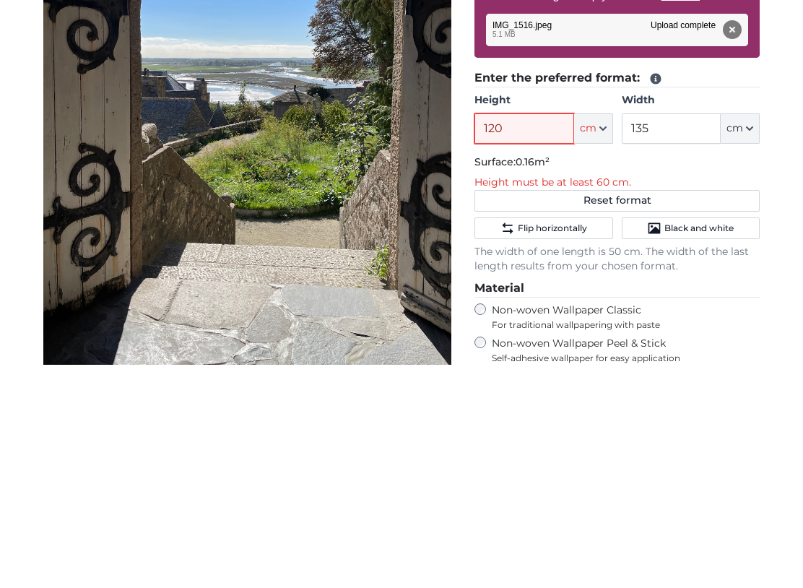
type input "120"
click at [679, 337] on input "135" at bounding box center [671, 352] width 99 height 30
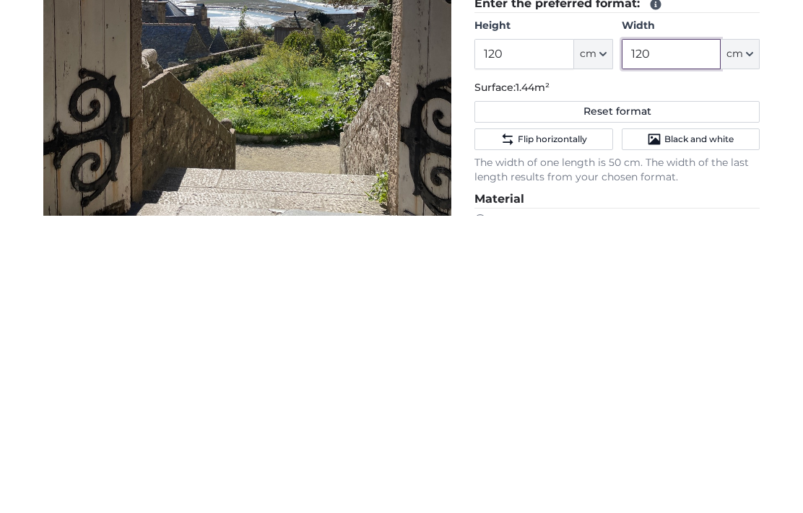
type input "120"
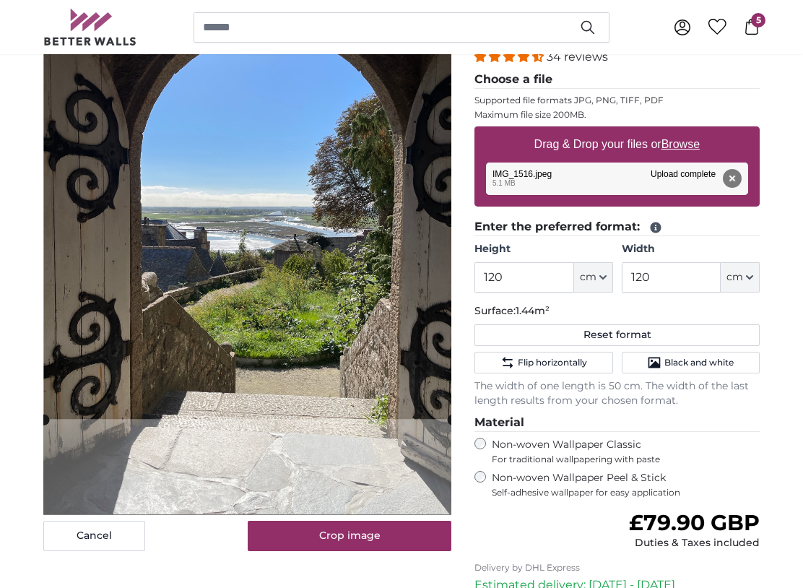
scroll to position [217, 0]
click at [399, 534] on button "Crop image" at bounding box center [350, 536] width 204 height 30
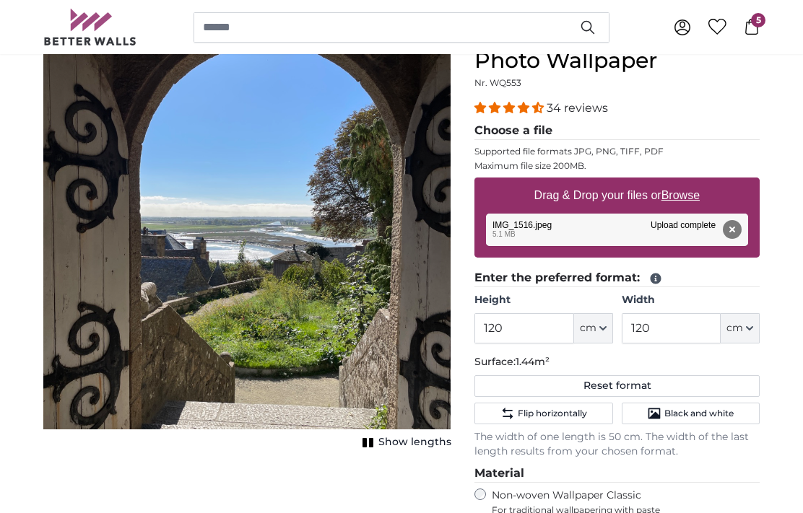
scroll to position [112, 0]
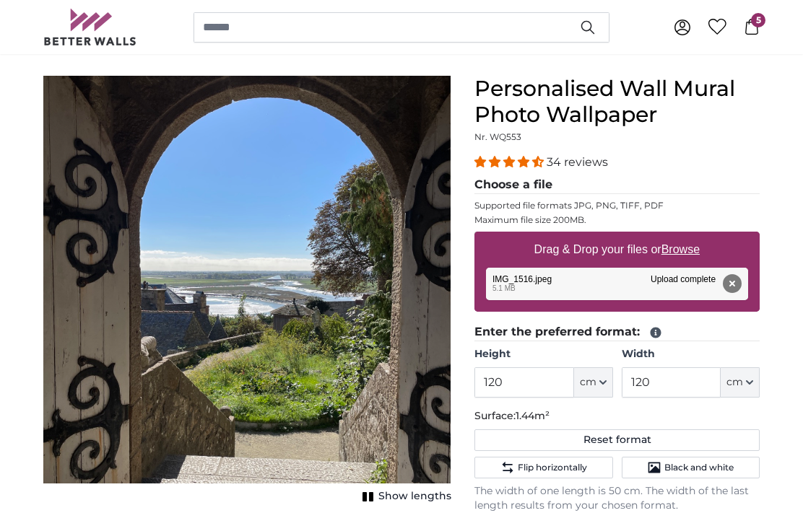
click at [729, 284] on button "Remove" at bounding box center [732, 283] width 19 height 19
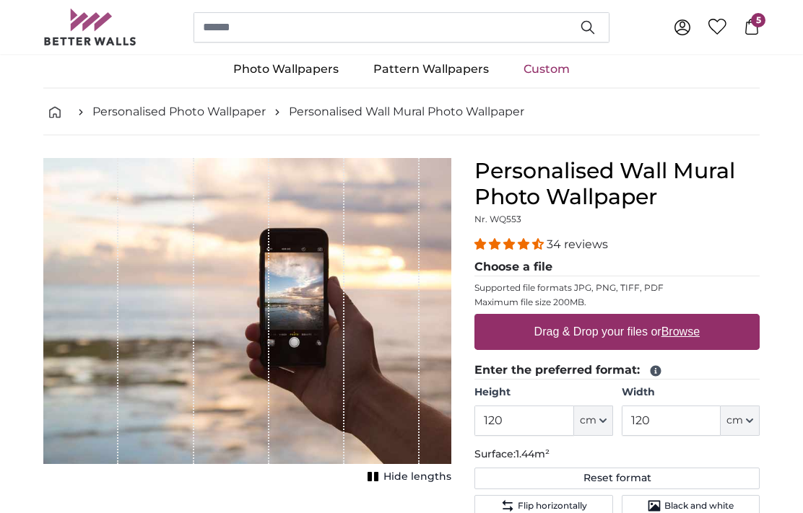
click at [706, 324] on label "Drag & Drop your files or Browse" at bounding box center [617, 332] width 177 height 29
click at [708, 319] on input "Drag & Drop your files or Browse" at bounding box center [616, 317] width 285 height 4
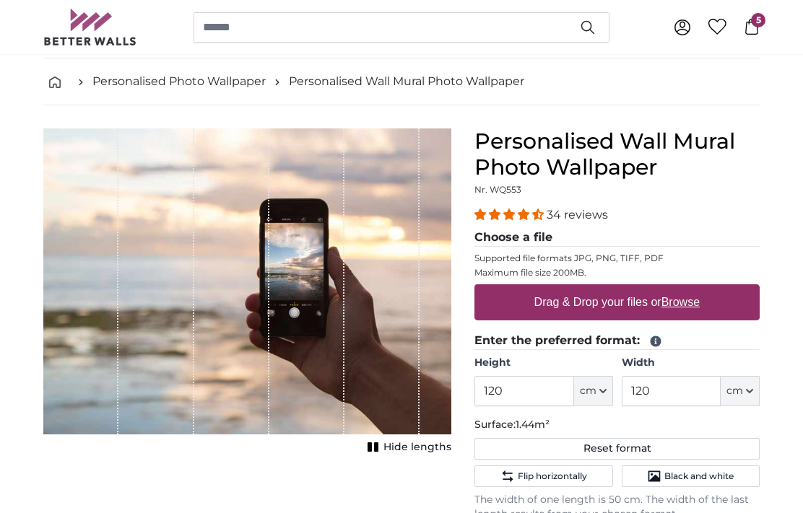
type input "**********"
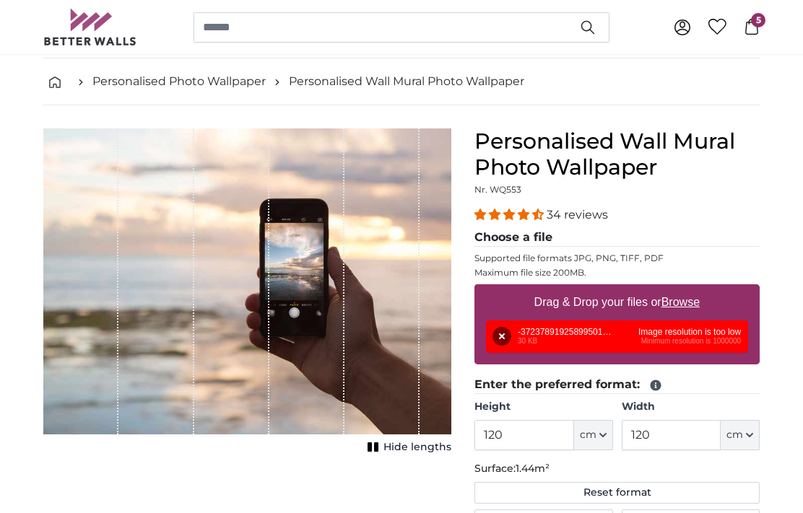
click at [695, 300] on u "Browse" at bounding box center [680, 302] width 38 height 12
click at [695, 289] on input "Drag & Drop your files or Browse" at bounding box center [616, 287] width 285 height 4
type input "**********"
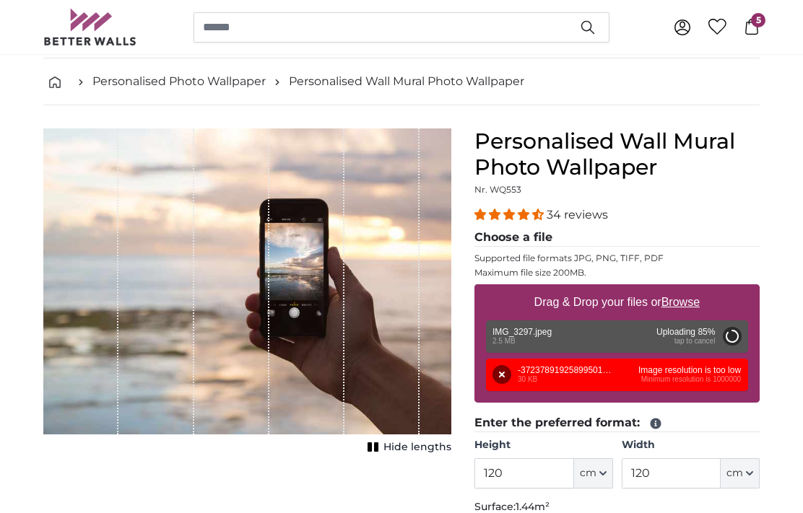
click at [504, 384] on button "Remove" at bounding box center [501, 374] width 19 height 19
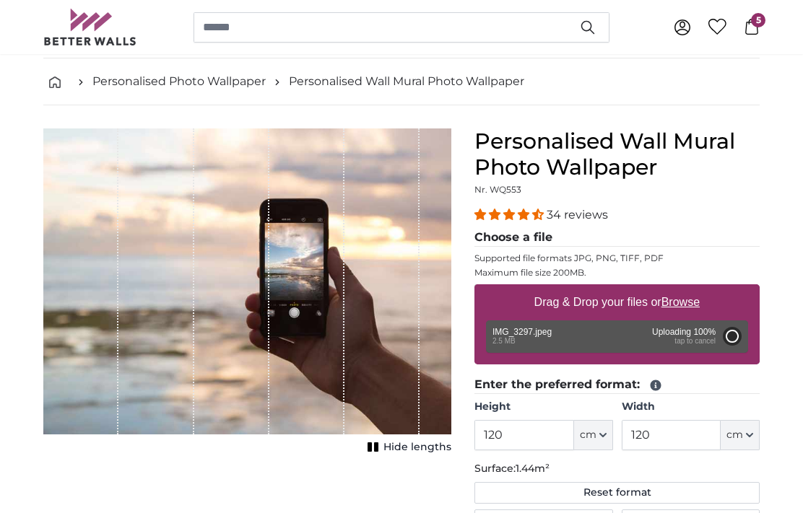
type input "200"
type input "150"
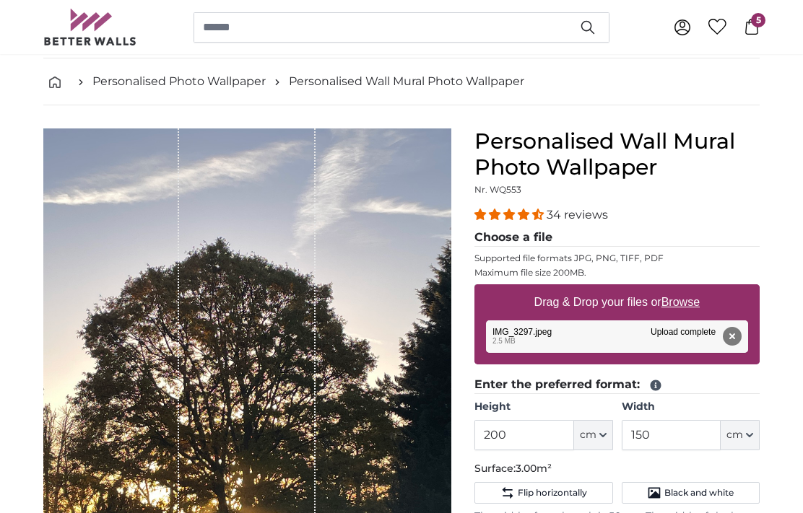
click at [590, 435] on span "cm" at bounding box center [588, 435] width 17 height 14
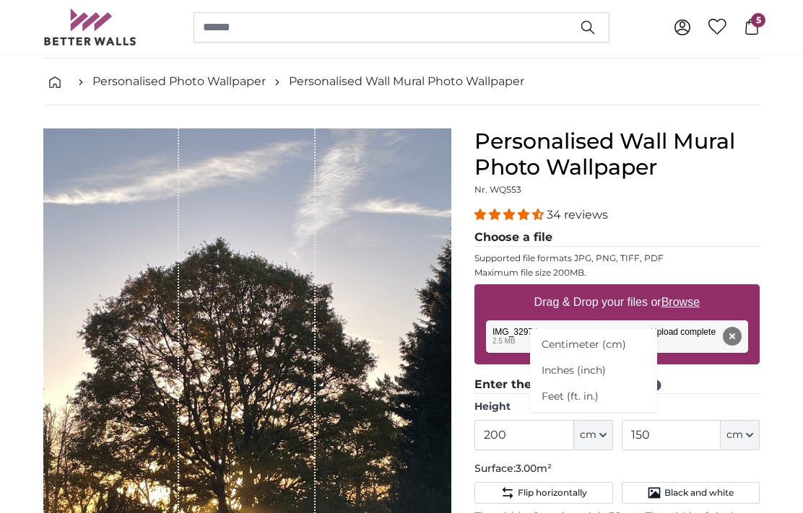
click at [598, 347] on link "Centimeter (cm)" at bounding box center [593, 345] width 127 height 26
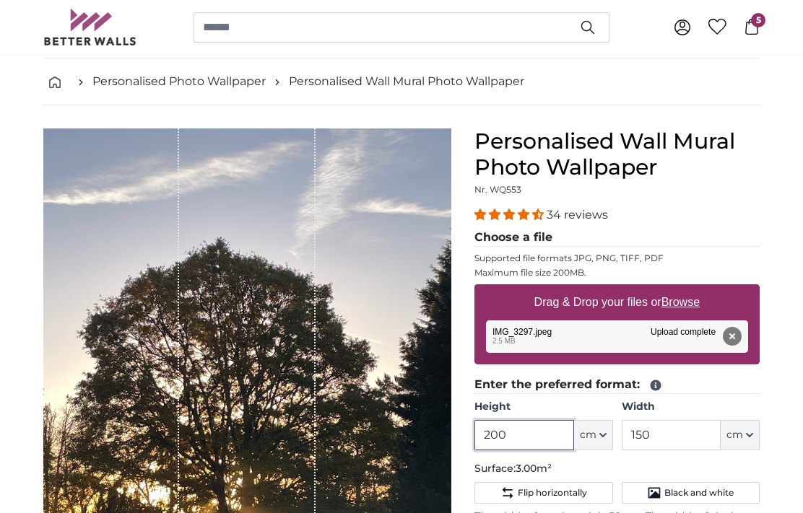
click at [533, 432] on input "200" at bounding box center [523, 435] width 99 height 30
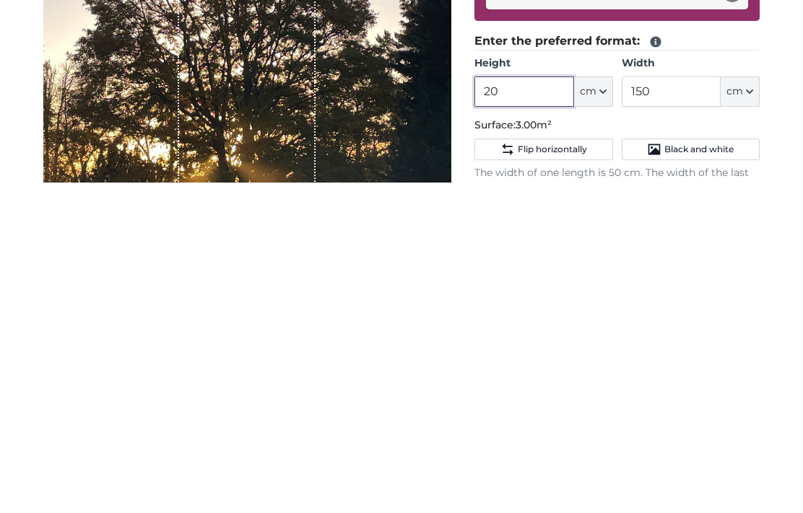
type input "2"
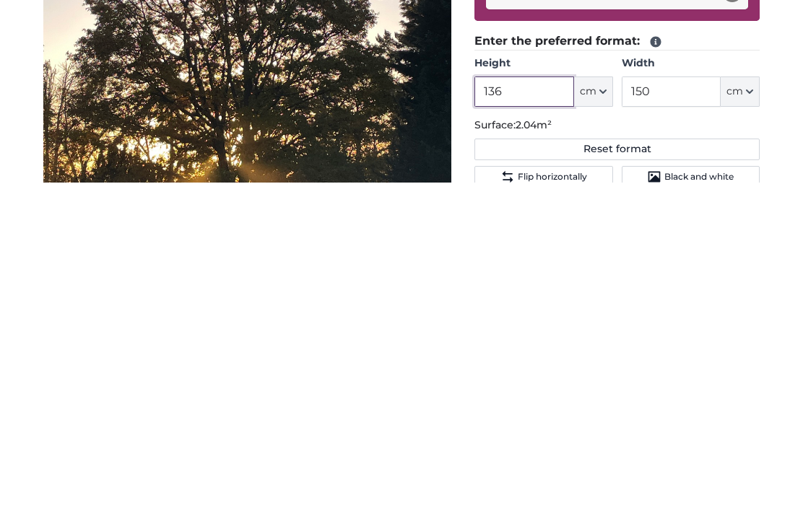
type input "136"
click at [686, 407] on input "150" at bounding box center [671, 422] width 99 height 30
type input "1"
type input "165"
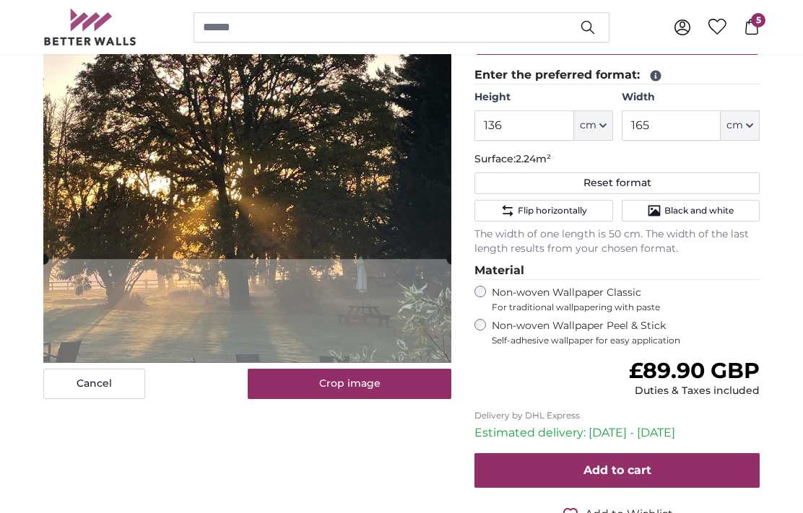
scroll to position [368, 0]
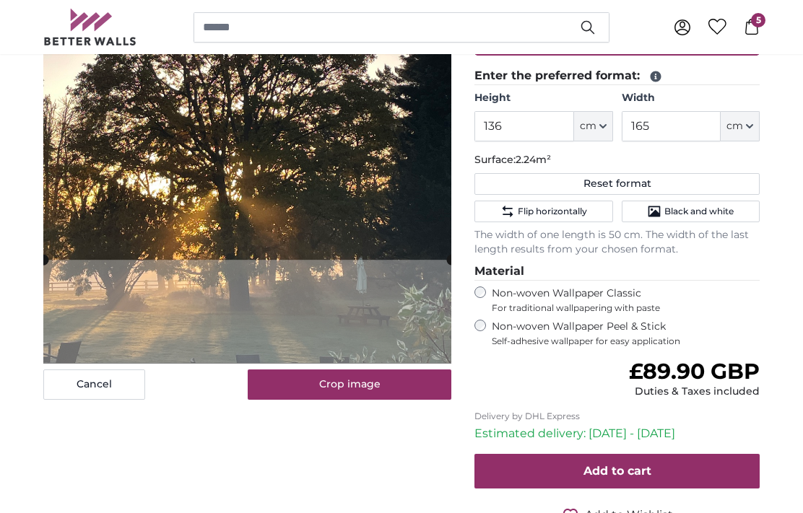
click at [332, 287] on img at bounding box center [247, 91] width 408 height 544
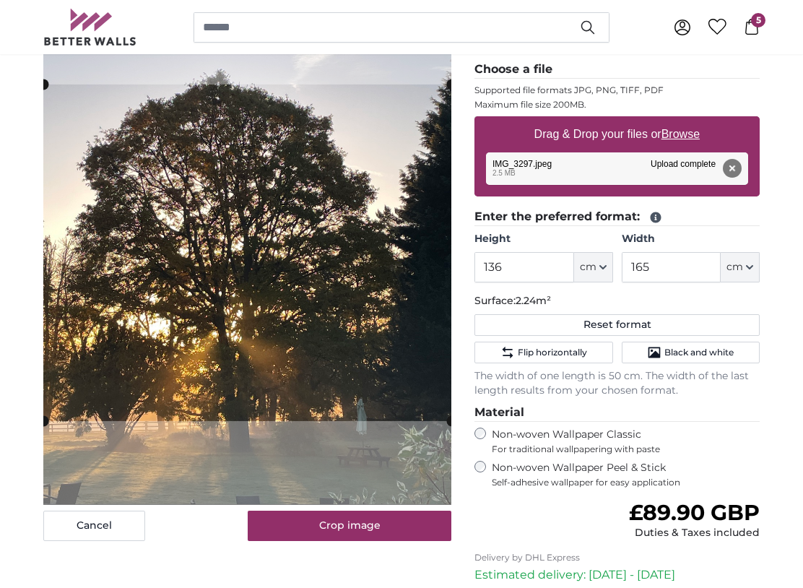
scroll to position [227, 0]
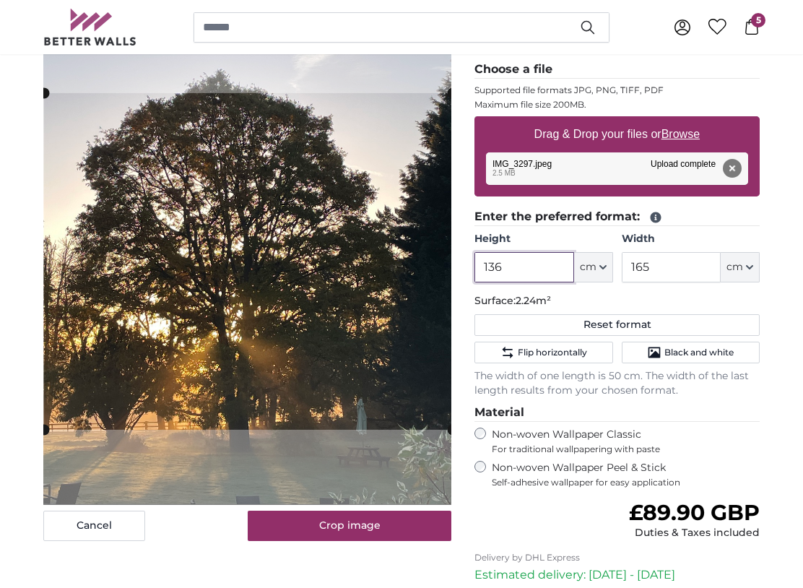
click at [540, 267] on input "136" at bounding box center [523, 267] width 99 height 30
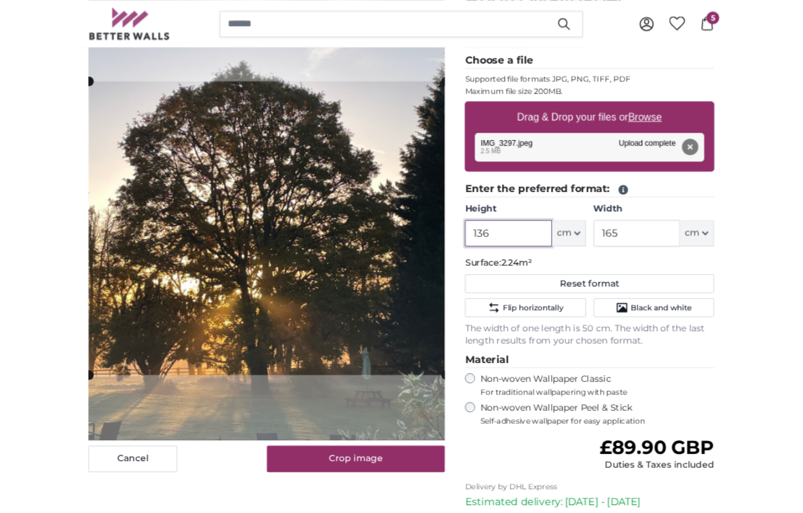
scroll to position [227, 0]
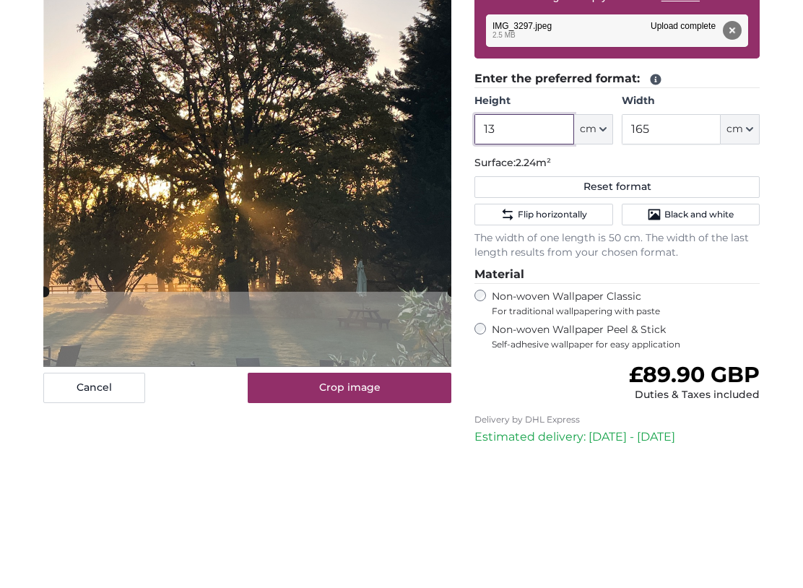
type input "1"
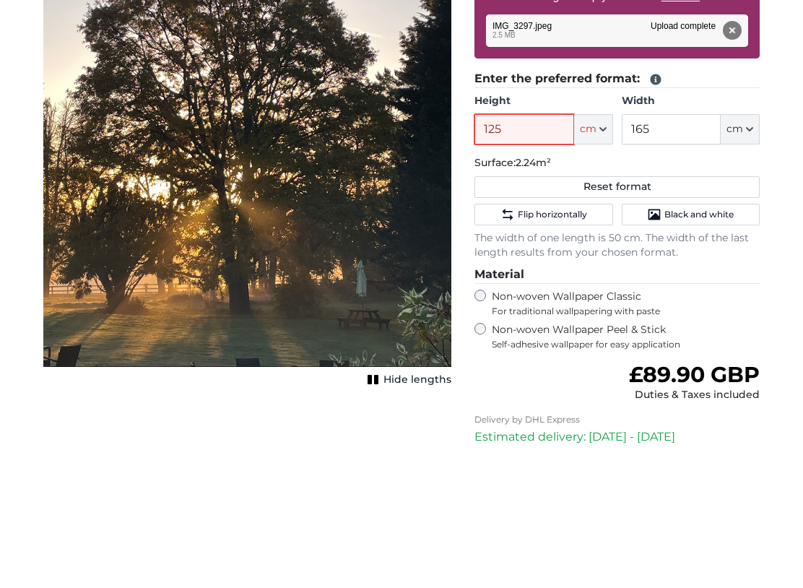
type input "125"
click at [661, 253] on input "165" at bounding box center [671, 268] width 99 height 30
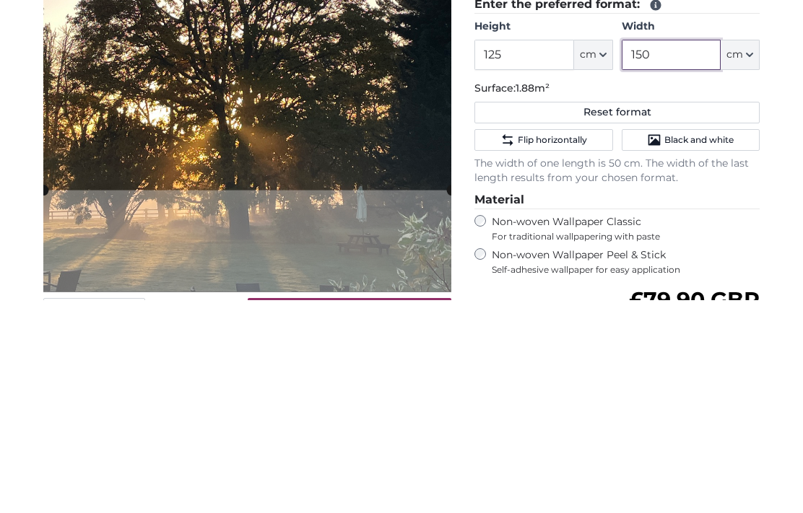
type input "150"
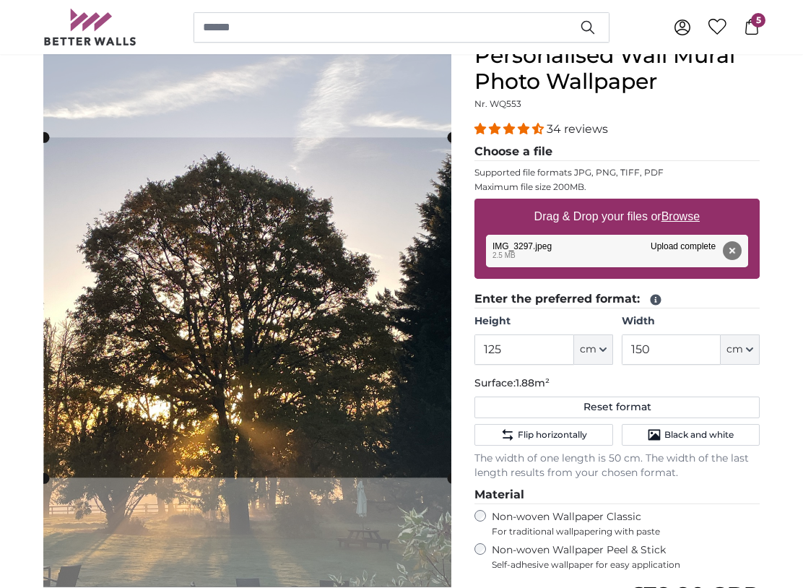
scroll to position [145, 0]
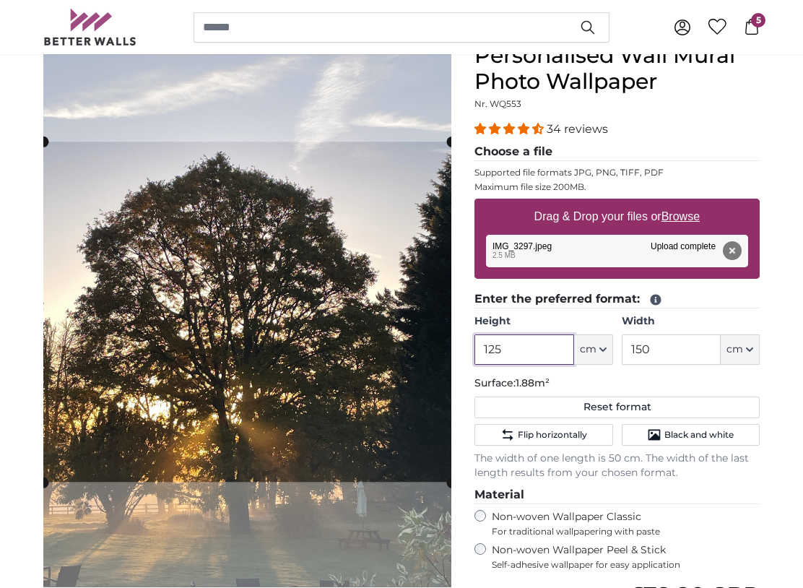
click at [525, 352] on input "125" at bounding box center [523, 349] width 99 height 30
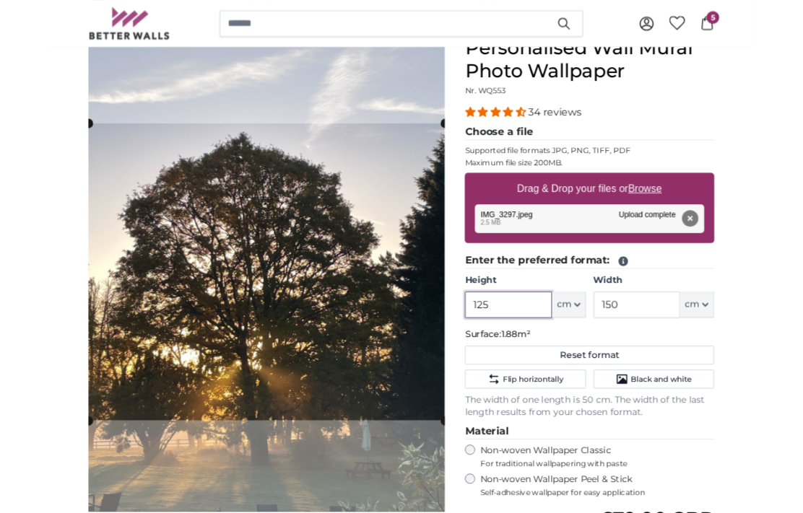
scroll to position [144, 0]
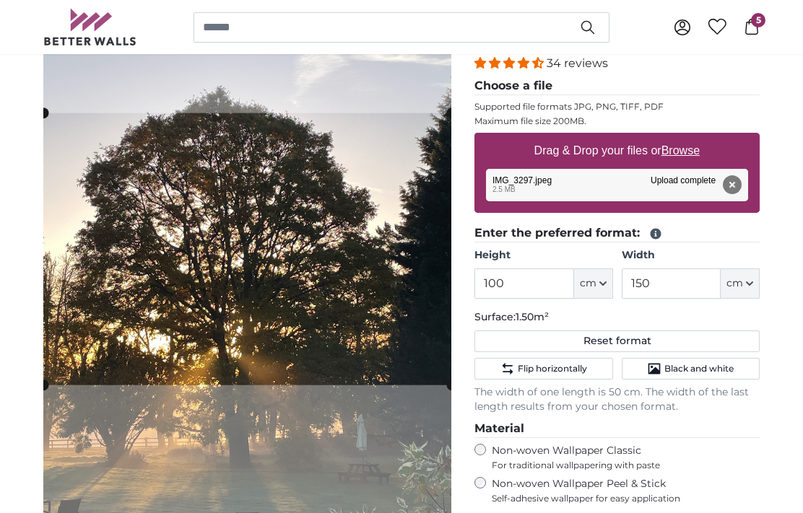
scroll to position [182, 0]
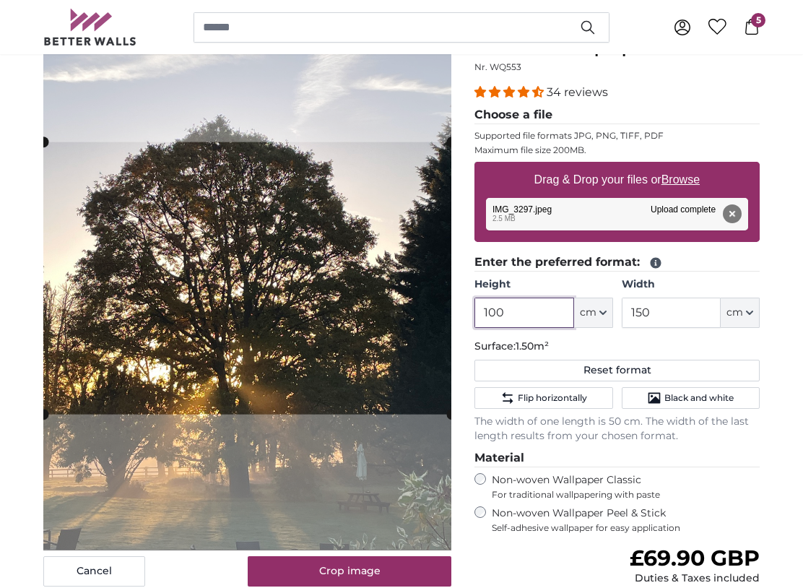
click at [531, 313] on input "100" at bounding box center [523, 313] width 99 height 30
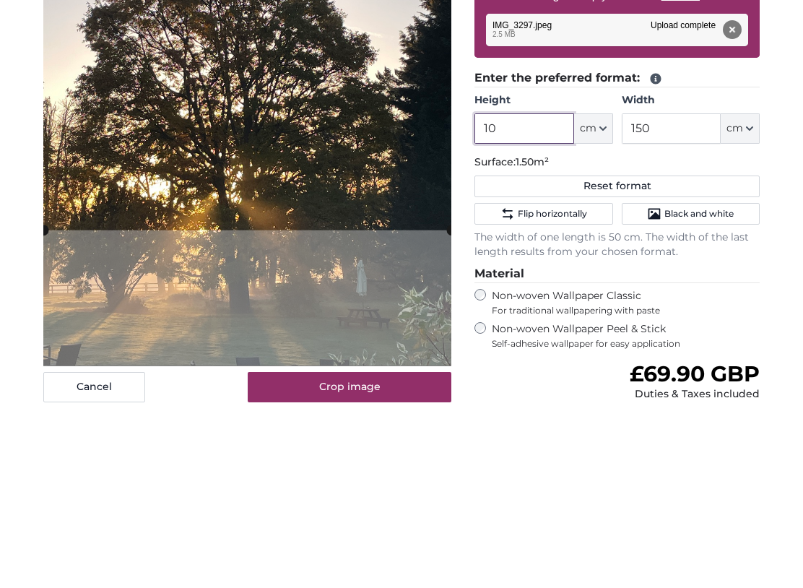
type input "1"
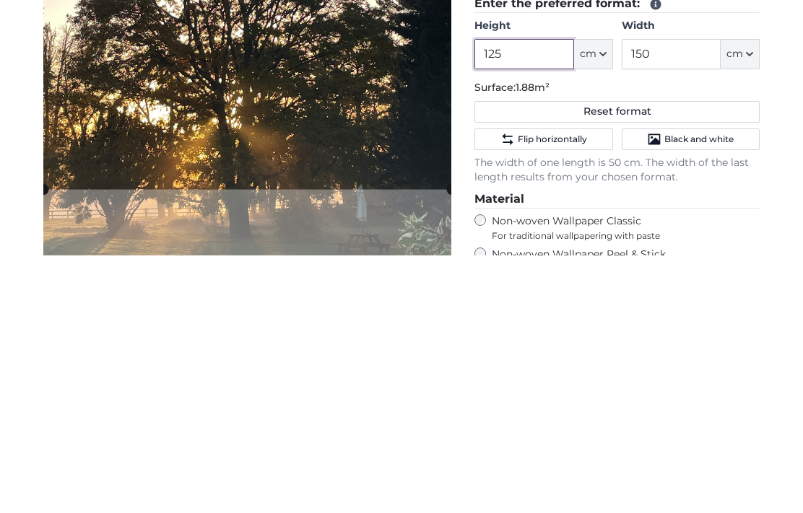
type input "125"
click at [679, 298] on input "150" at bounding box center [671, 313] width 99 height 30
click at [687, 298] on input "150" at bounding box center [671, 313] width 99 height 30
type input "1"
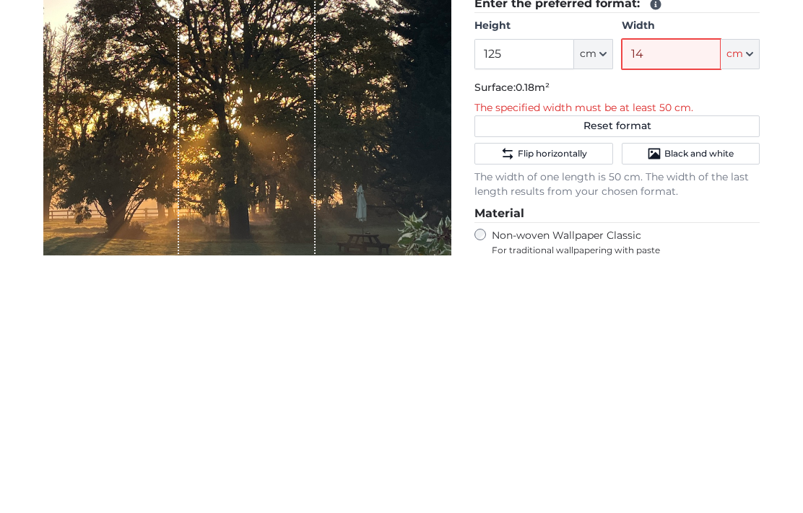
type input "1"
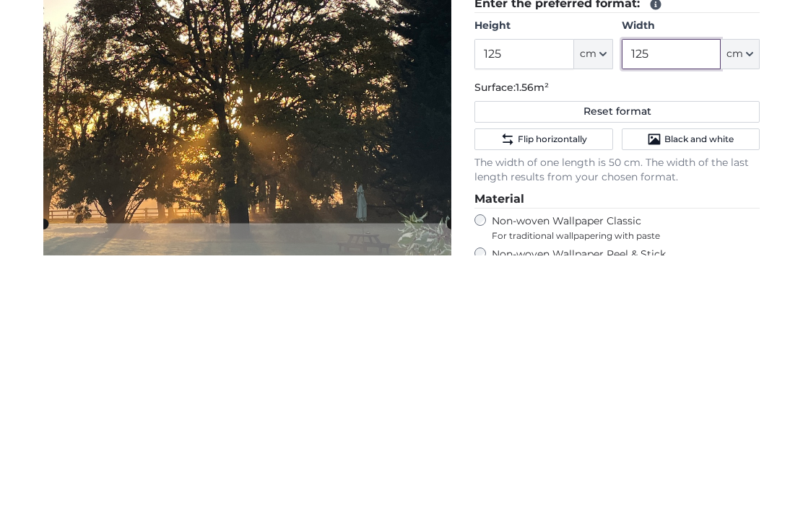
type input "125"
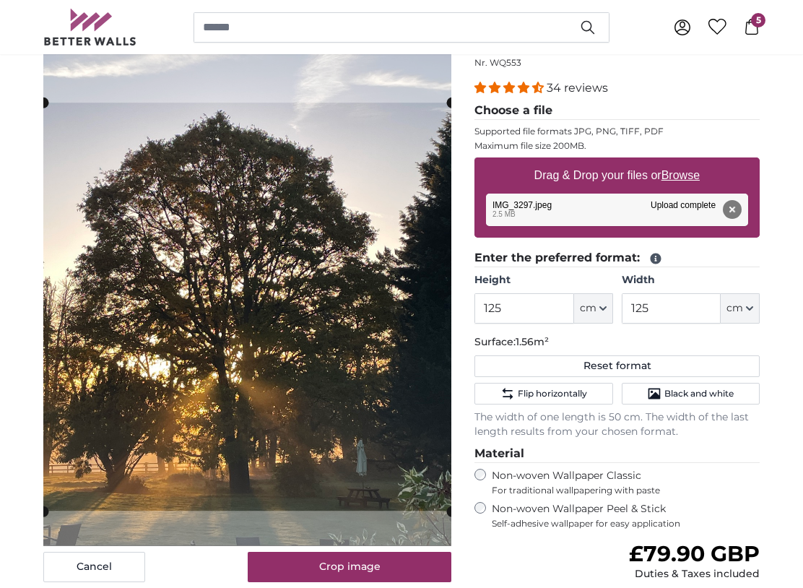
scroll to position [188, 0]
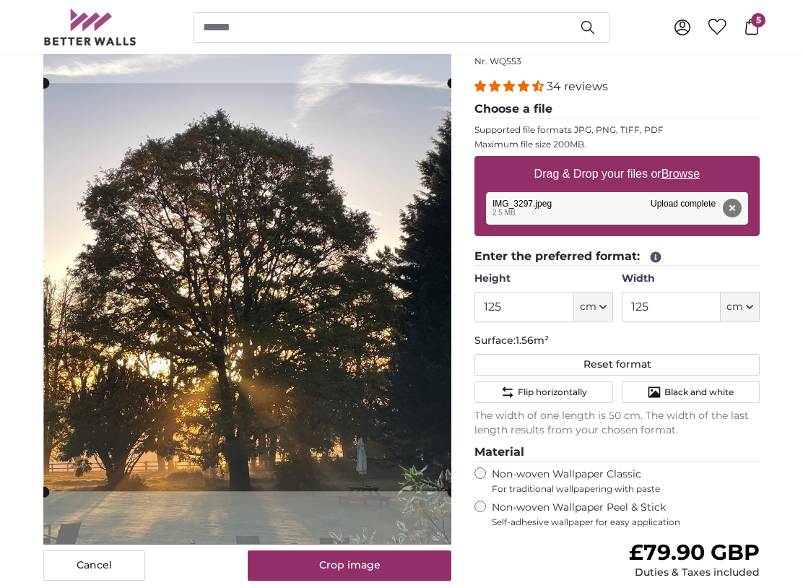
click at [386, 560] on button "Crop image" at bounding box center [350, 565] width 204 height 30
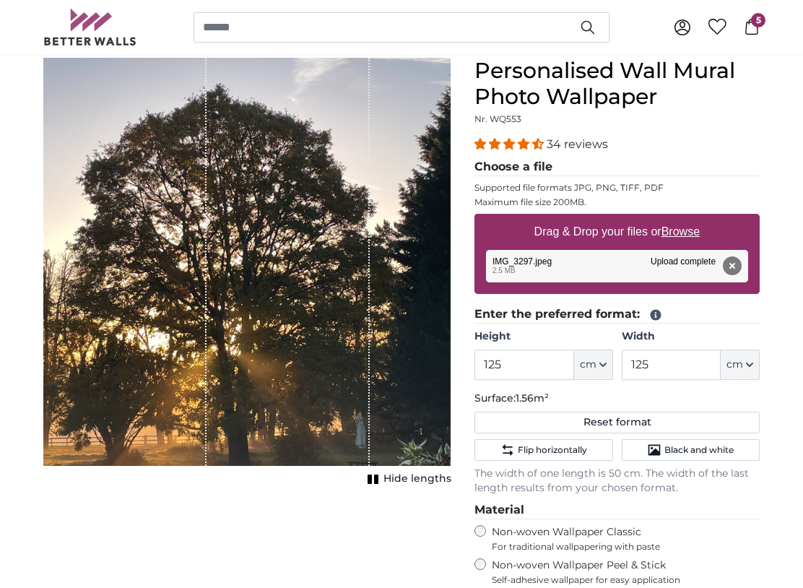
scroll to position [130, 0]
click at [731, 270] on button "Remove" at bounding box center [732, 265] width 19 height 19
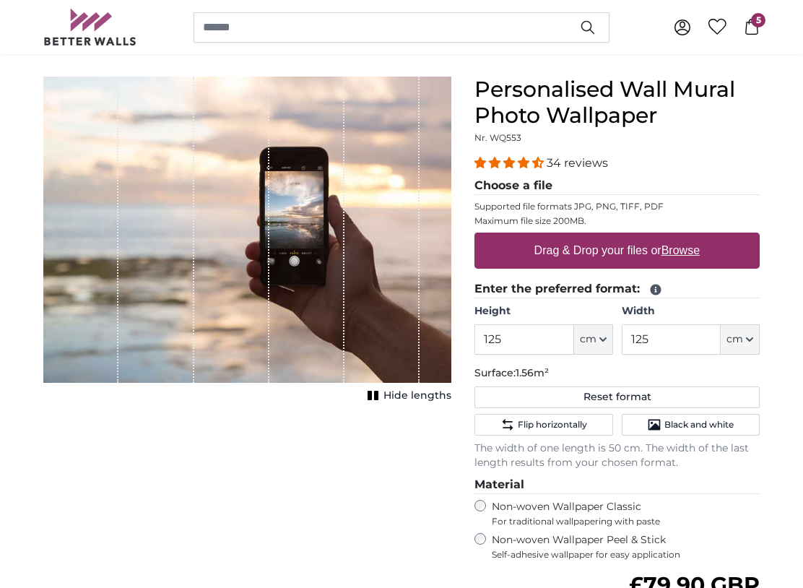
scroll to position [112, 0]
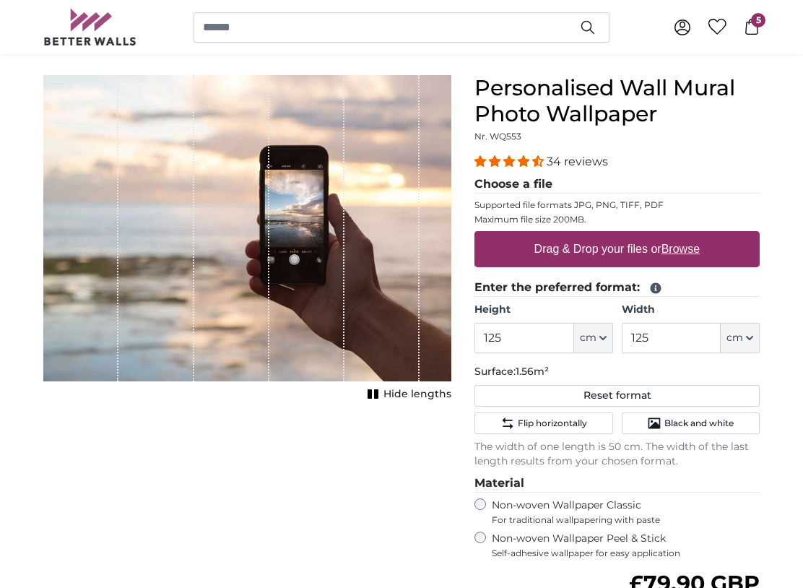
click at [720, 248] on div "Drag & Drop your files or Browse" at bounding box center [616, 250] width 285 height 36
click at [474, 232] on input "Drag & Drop your files or Browse" at bounding box center [616, 234] width 285 height 4
type input "**********"
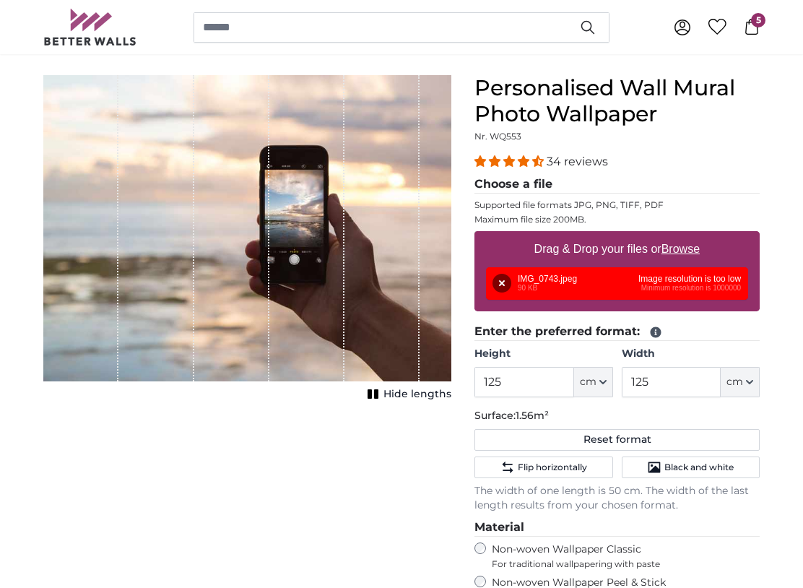
click at [506, 280] on button "Remove" at bounding box center [501, 283] width 19 height 19
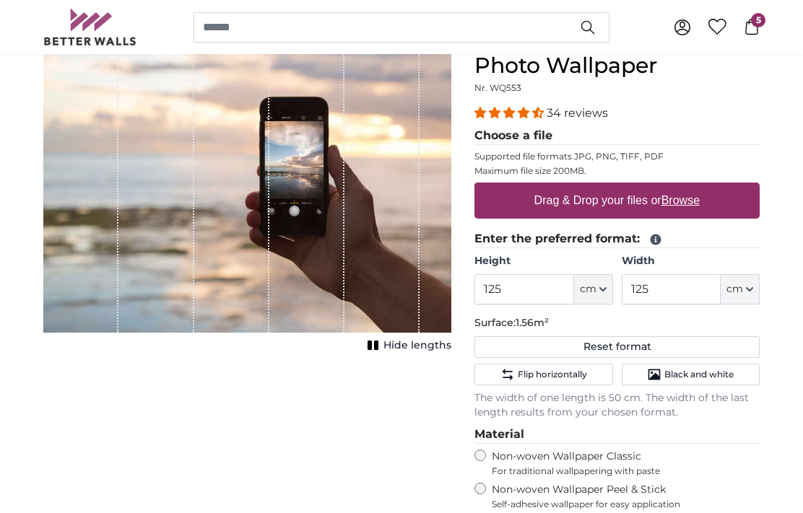
scroll to position [0, 0]
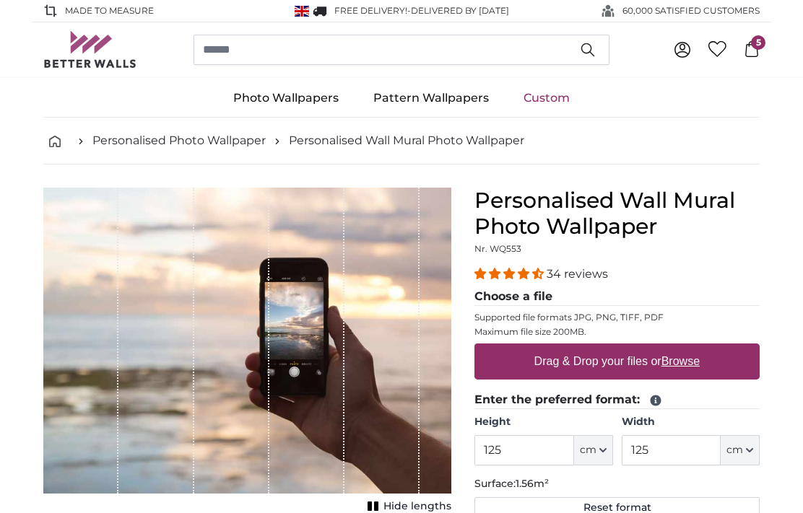
click at [748, 53] on icon at bounding box center [752, 49] width 16 height 16
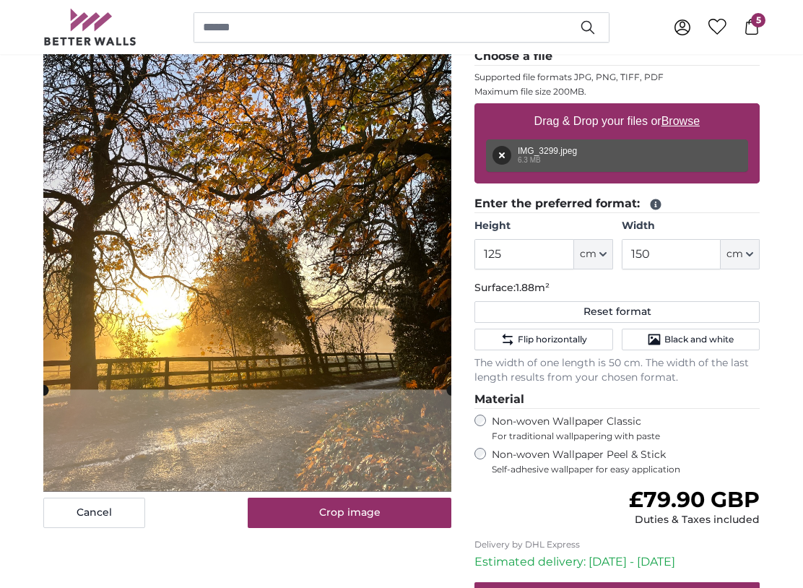
scroll to position [251, 0]
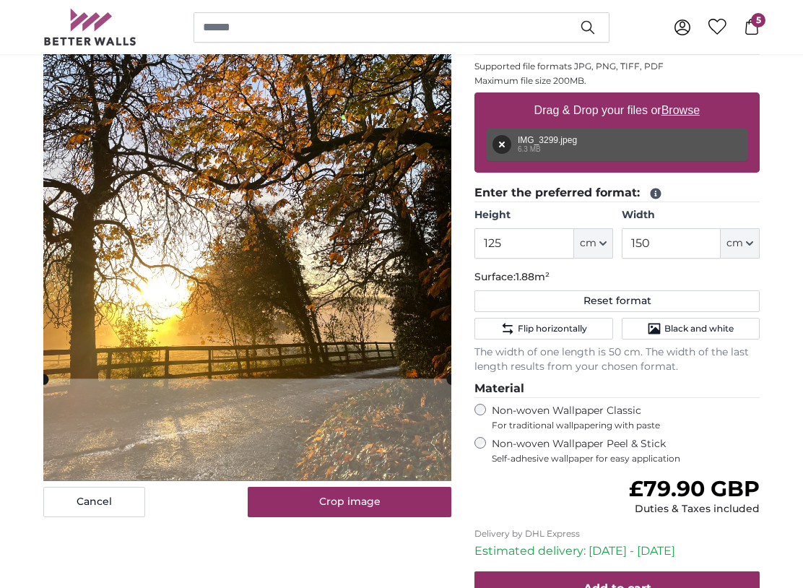
click at [388, 503] on button "Crop image" at bounding box center [350, 502] width 204 height 30
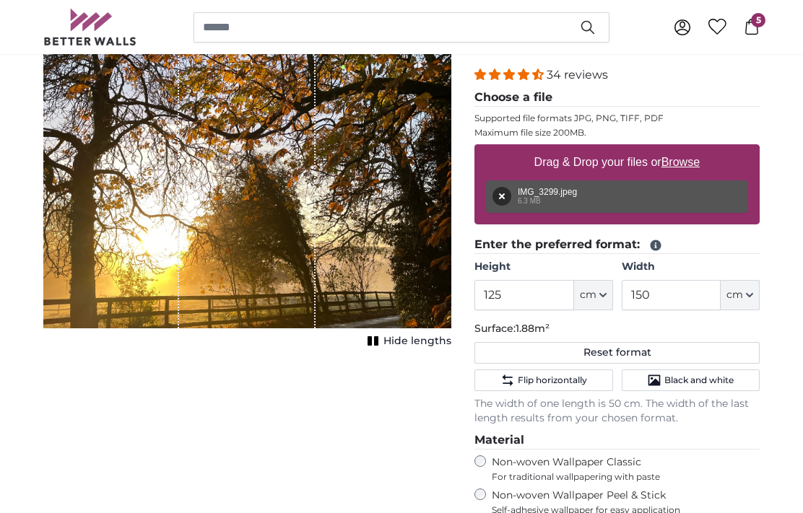
scroll to position [195, 0]
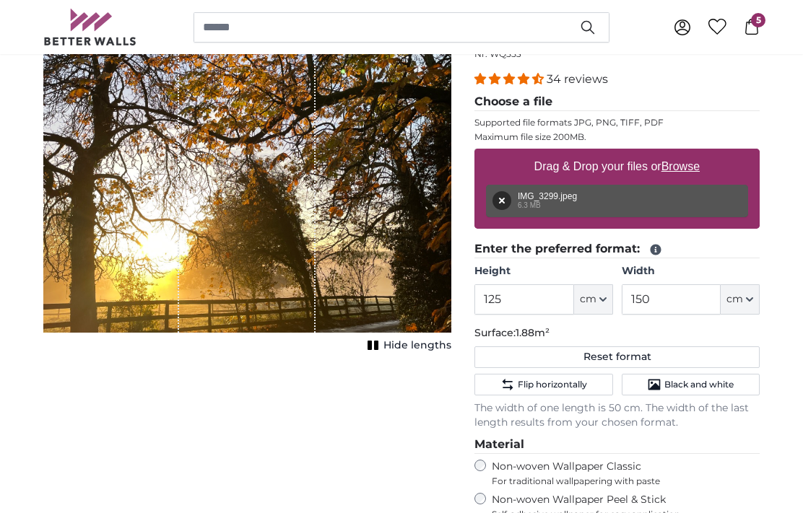
click at [409, 346] on span "Hide lengths" at bounding box center [417, 346] width 68 height 14
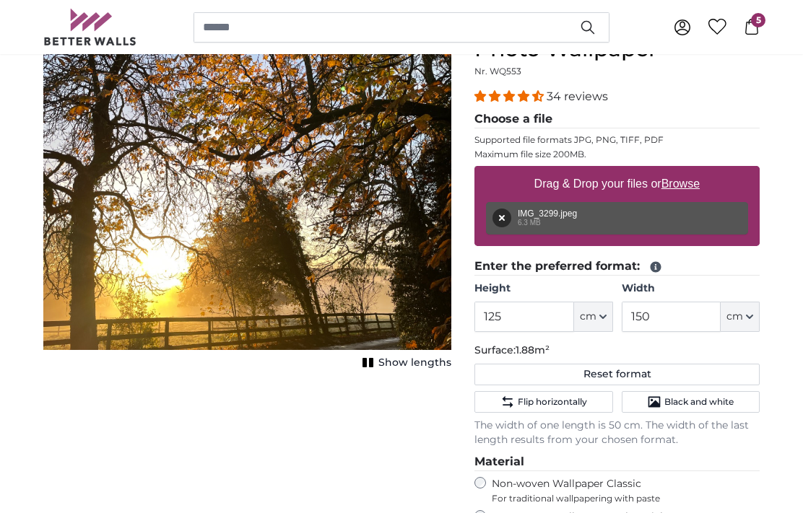
scroll to position [177, 0]
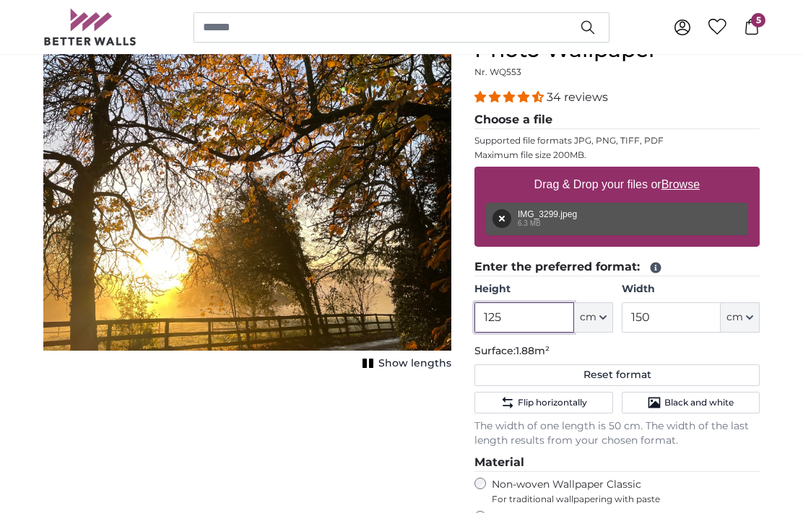
click at [544, 316] on input "125" at bounding box center [523, 318] width 99 height 30
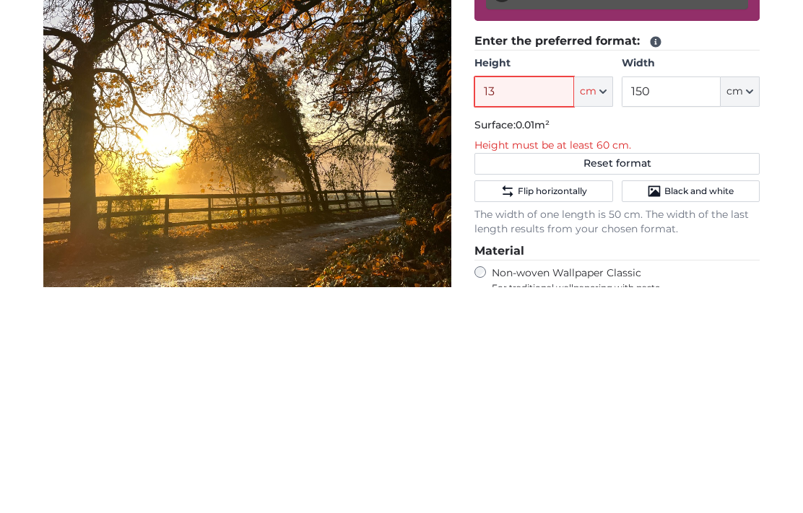
type input "135"
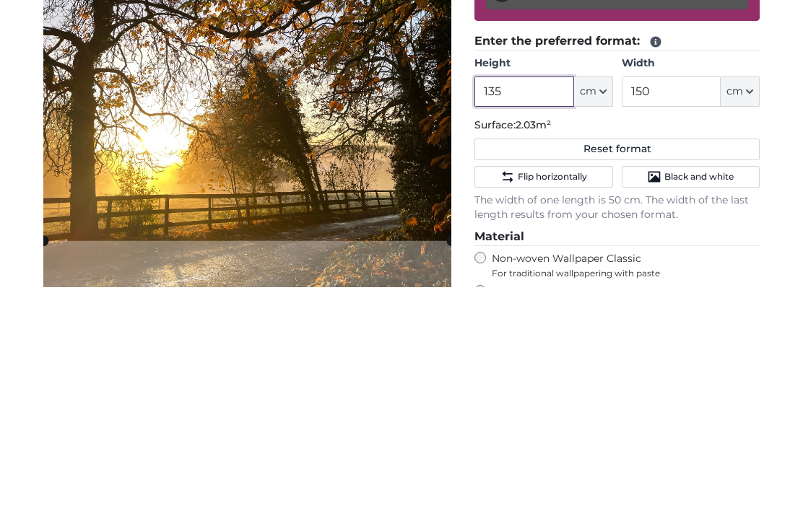
type input "135"
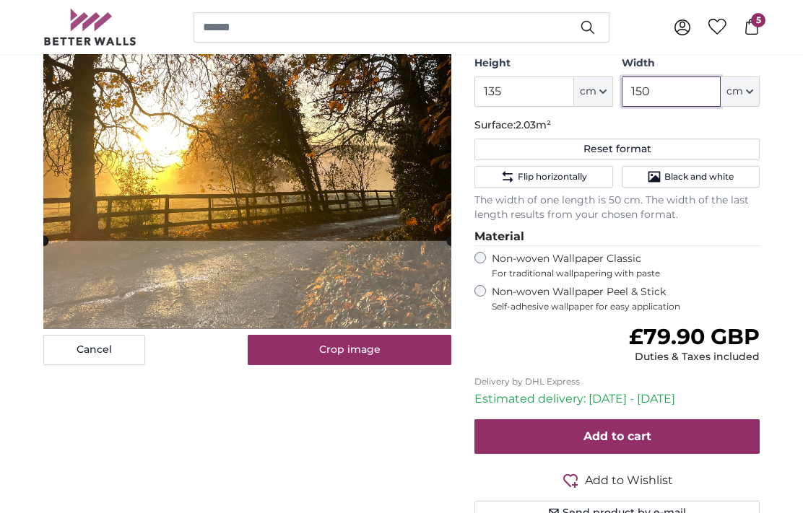
click at [685, 92] on input "150" at bounding box center [671, 92] width 99 height 30
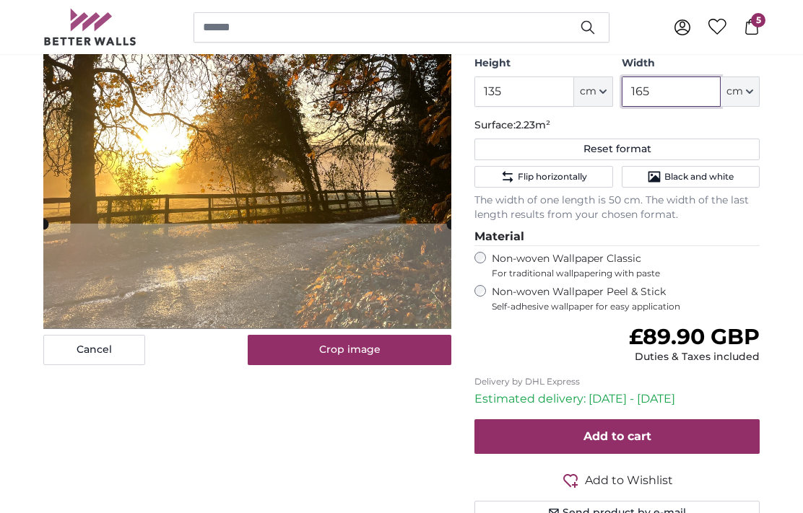
type input "165"
click at [384, 272] on img at bounding box center [247, 57] width 408 height 544
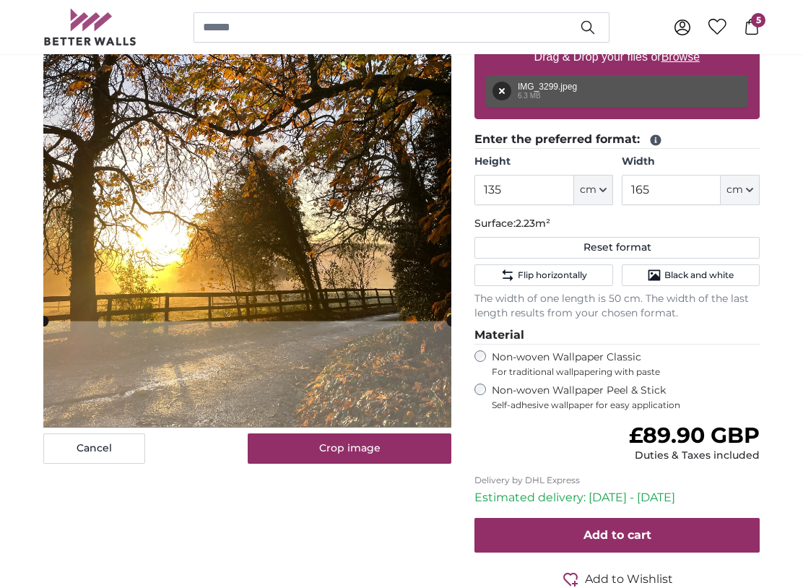
scroll to position [305, 0]
click at [395, 451] on button "Crop image" at bounding box center [350, 448] width 204 height 30
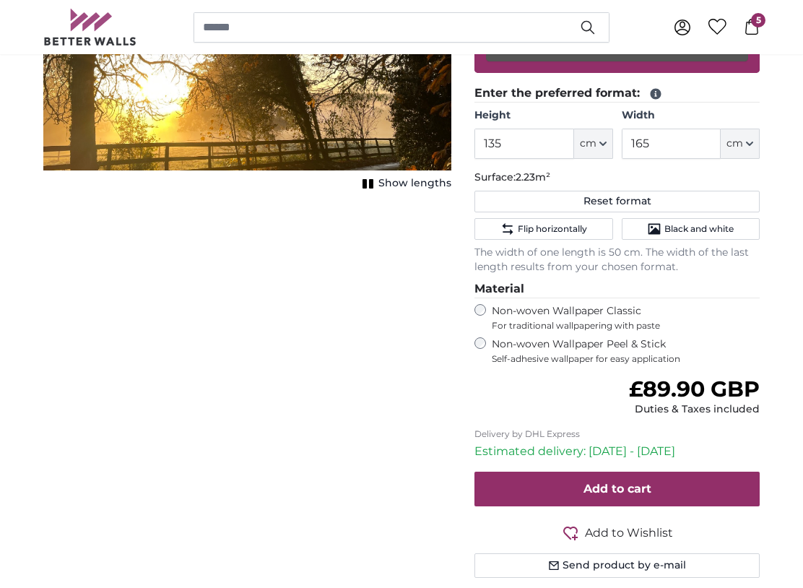
scroll to position [362, 0]
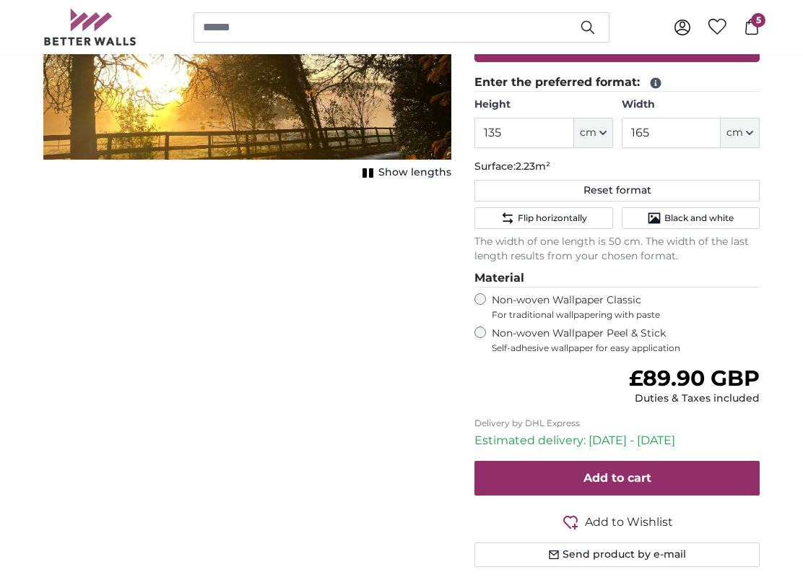
click at [737, 466] on button "Add to cart" at bounding box center [616, 478] width 285 height 35
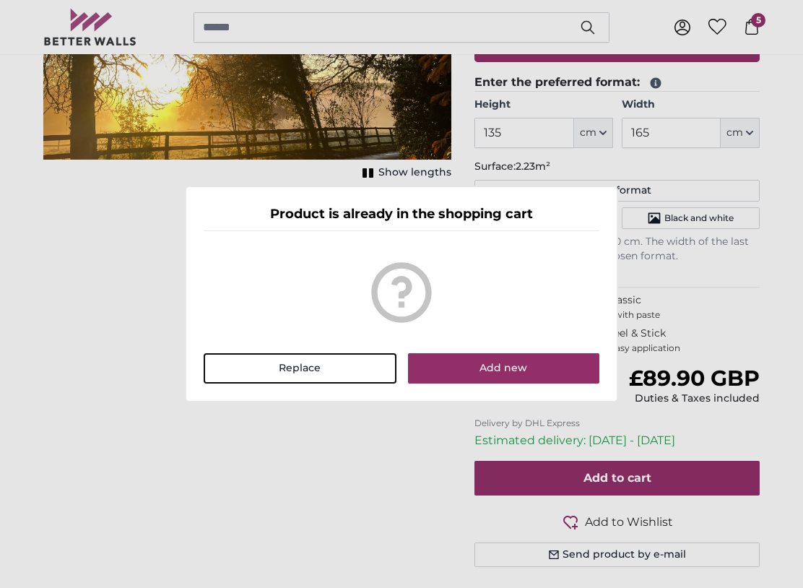
click at [365, 381] on button "Replace" at bounding box center [300, 368] width 193 height 30
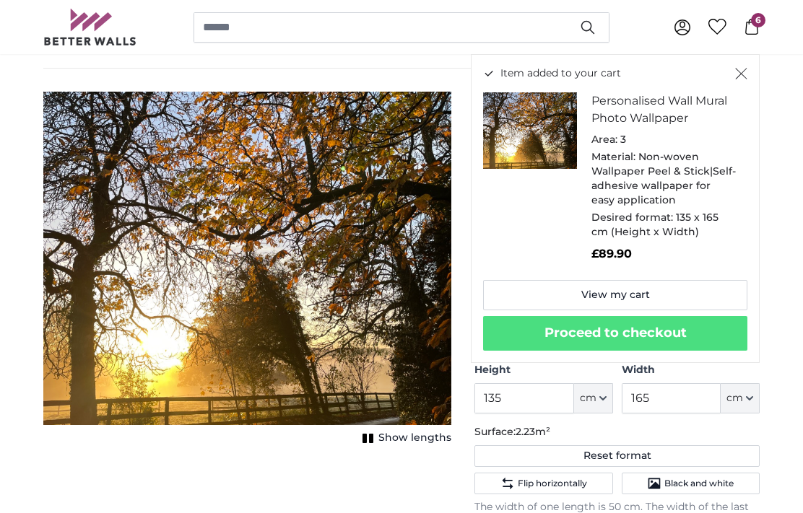
scroll to position [0, 0]
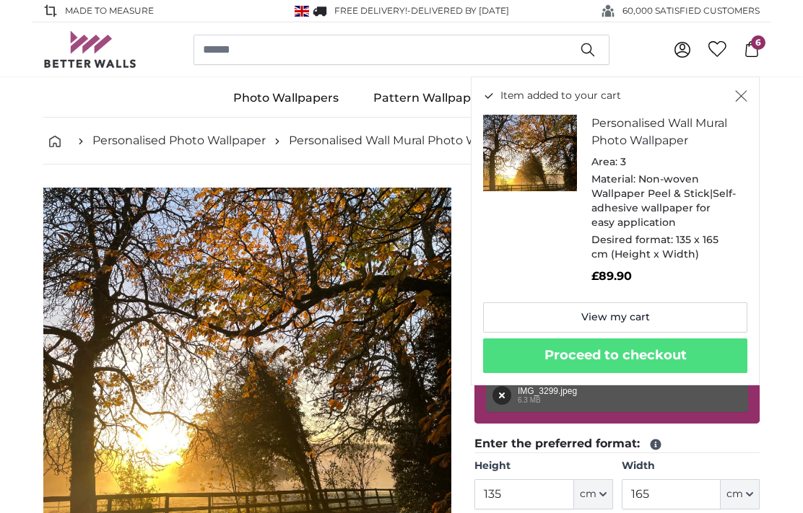
click at [746, 92] on icon "Close" at bounding box center [742, 97] width 12 height 12
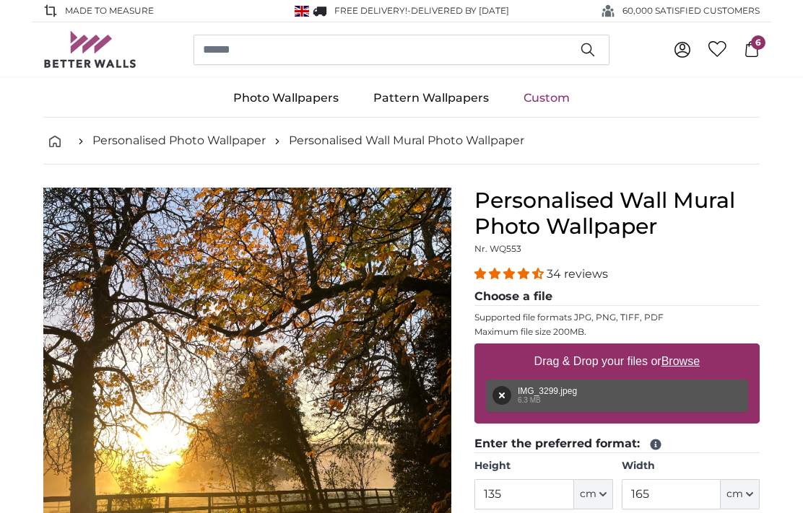
click at [757, 51] on icon at bounding box center [752, 49] width 16 height 16
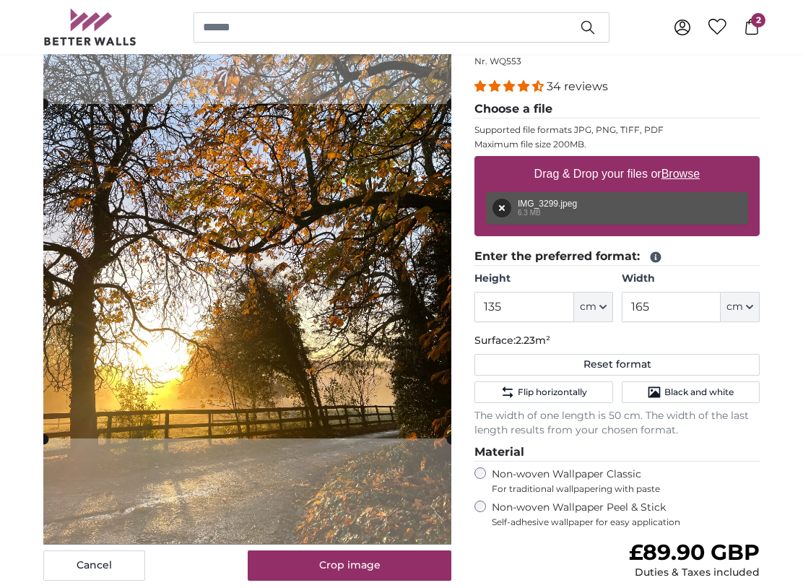
scroll to position [197, 0]
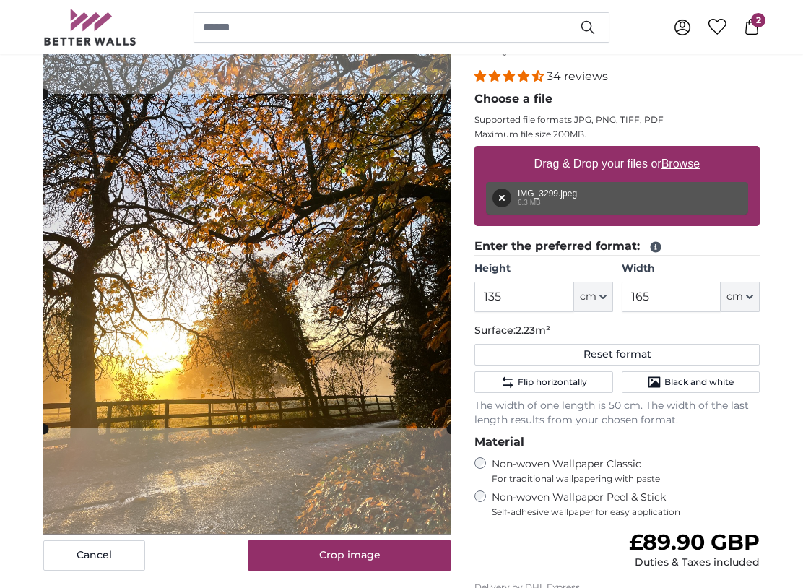
click at [394, 555] on button "Crop image" at bounding box center [350, 556] width 204 height 30
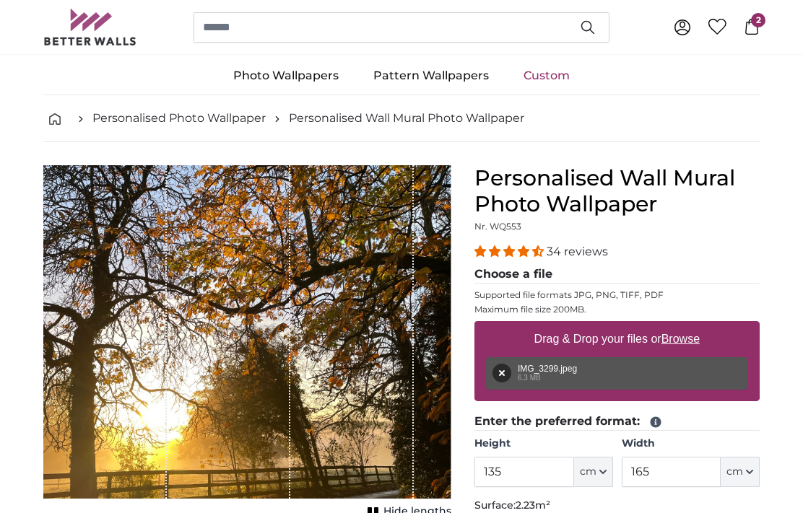
scroll to position [0, 0]
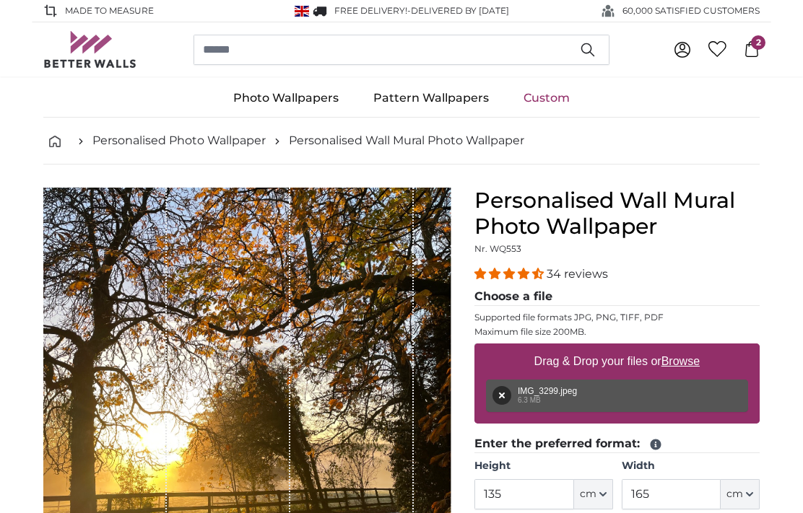
click at [757, 41] on span "2" at bounding box center [758, 42] width 14 height 14
